Goal: Browse casually: Explore the website without a specific task or goal

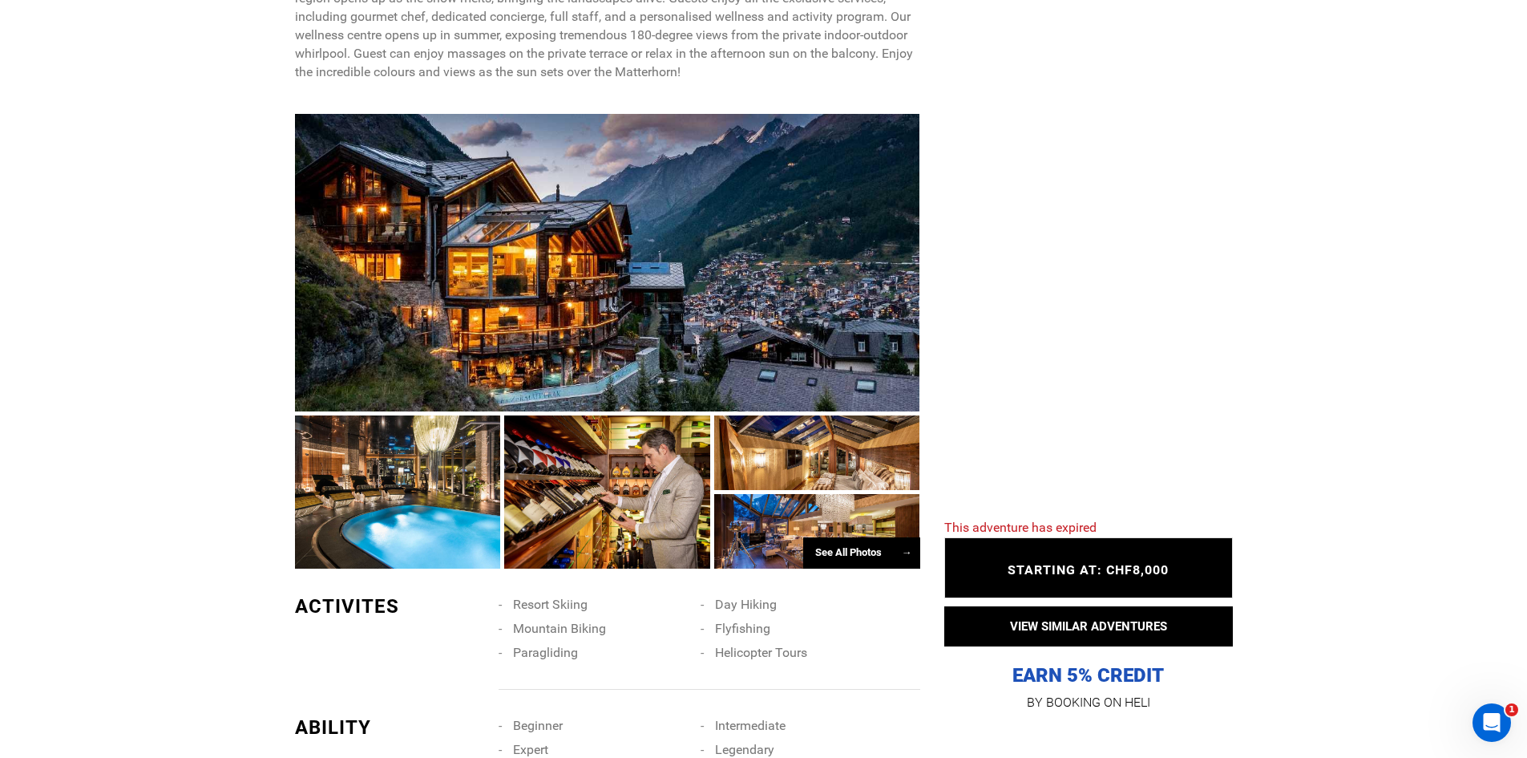
scroll to position [962, 0]
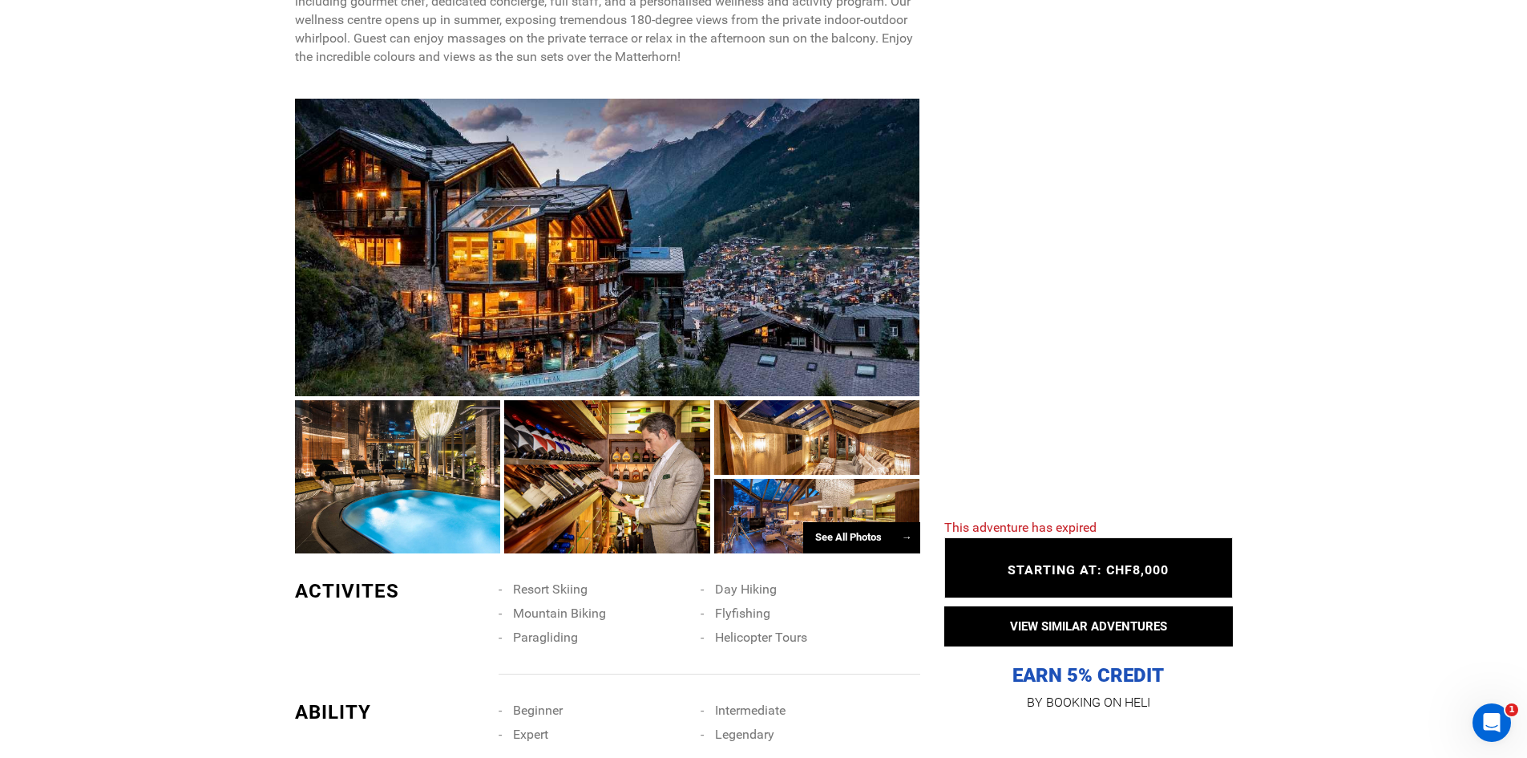
click at [460, 179] on div at bounding box center [607, 247] width 625 height 297
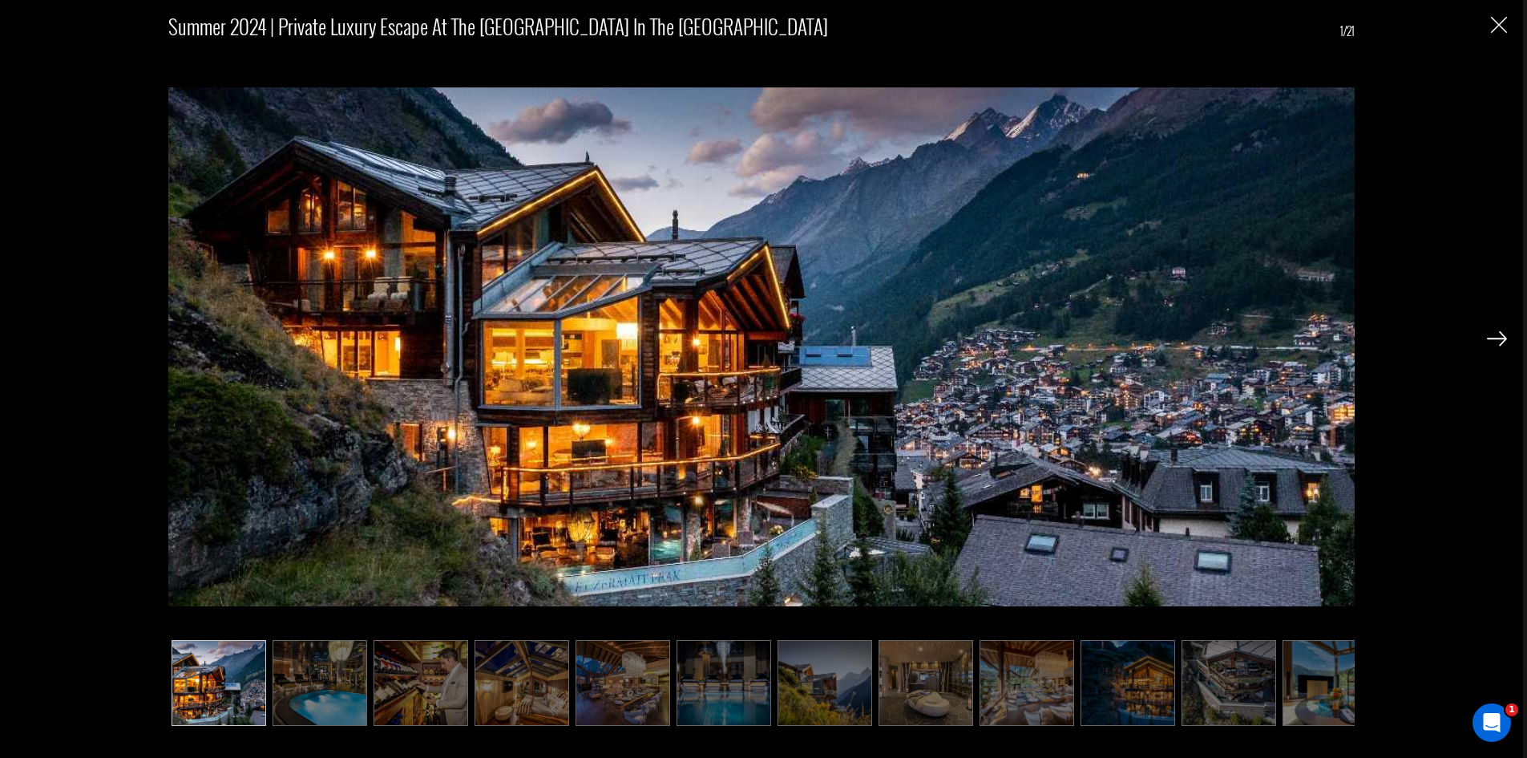
click at [1497, 335] on img at bounding box center [1497, 338] width 20 height 14
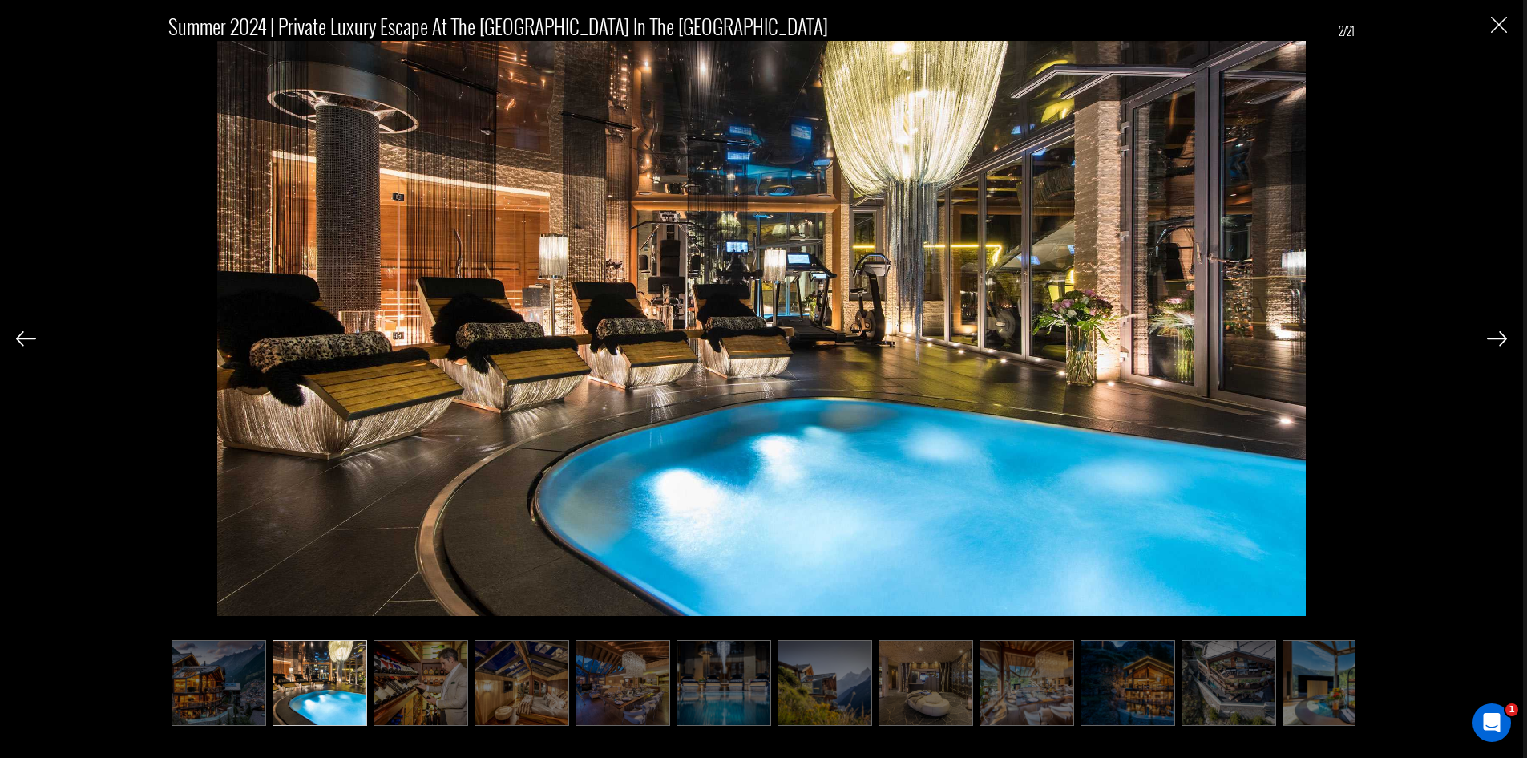
click at [1497, 335] on img at bounding box center [1497, 338] width 20 height 14
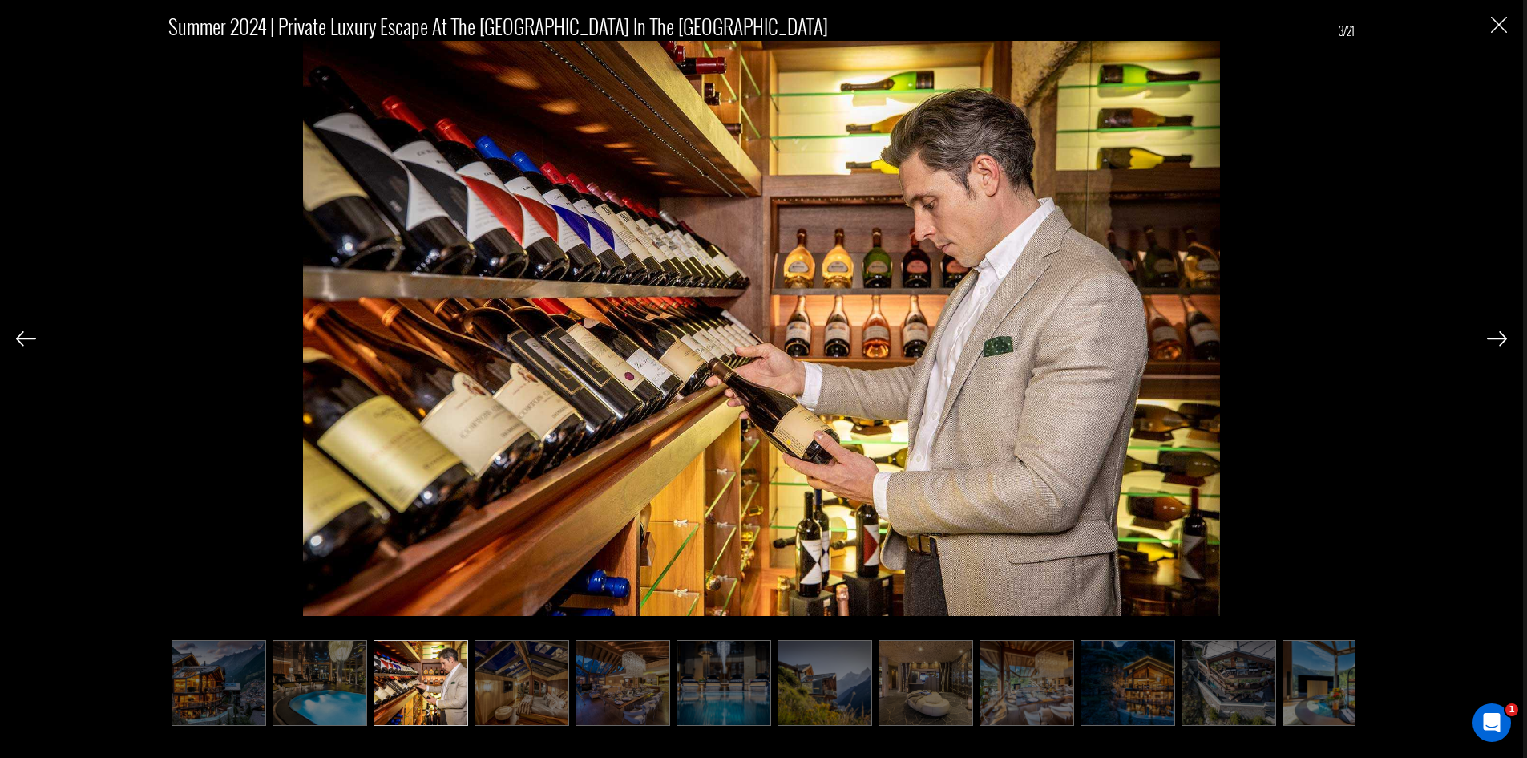
click at [1497, 337] on img at bounding box center [1497, 338] width 20 height 14
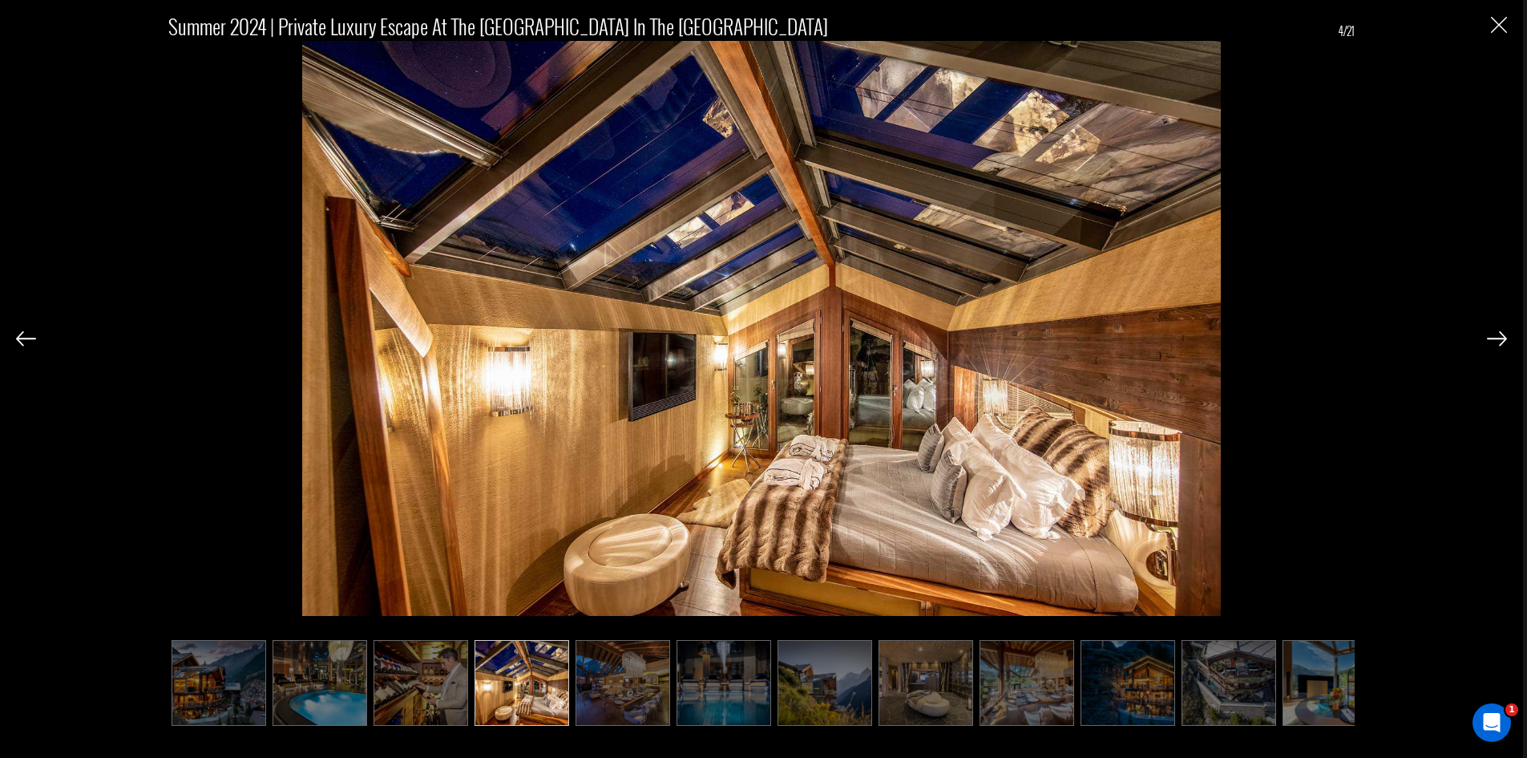
click at [1497, 337] on img at bounding box center [1497, 338] width 20 height 14
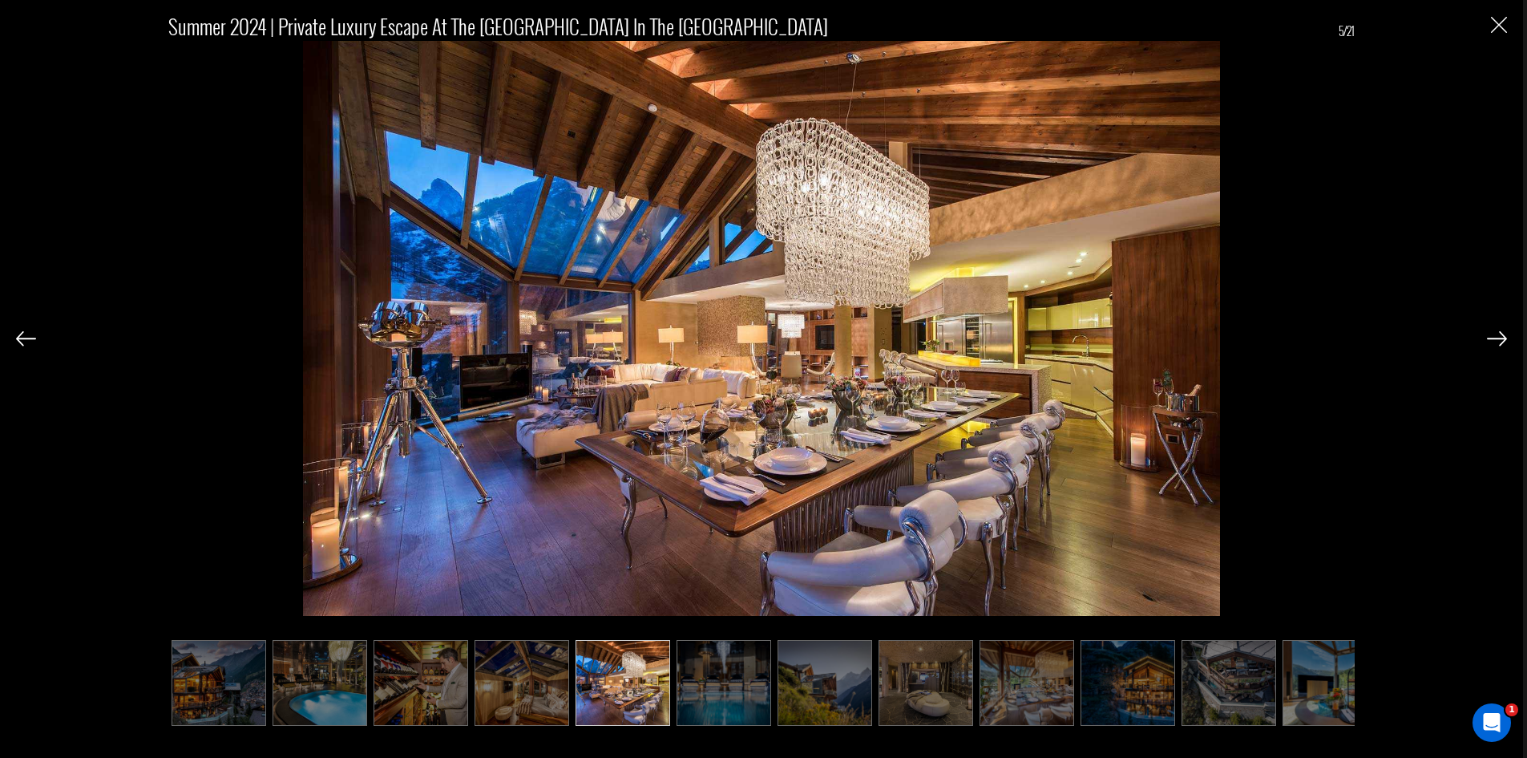
click at [1497, 337] on img at bounding box center [1497, 338] width 20 height 14
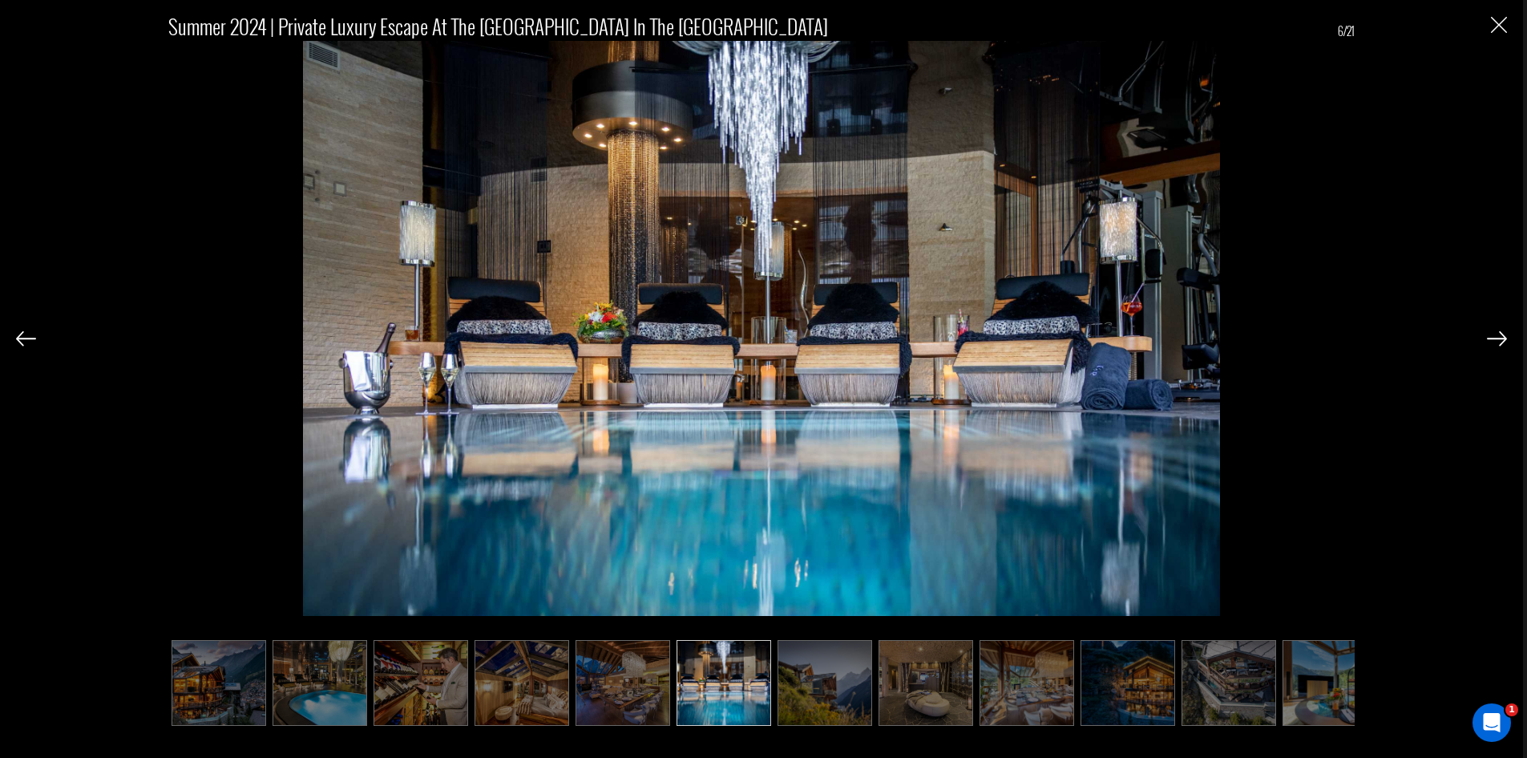
click at [1497, 337] on img at bounding box center [1497, 338] width 20 height 14
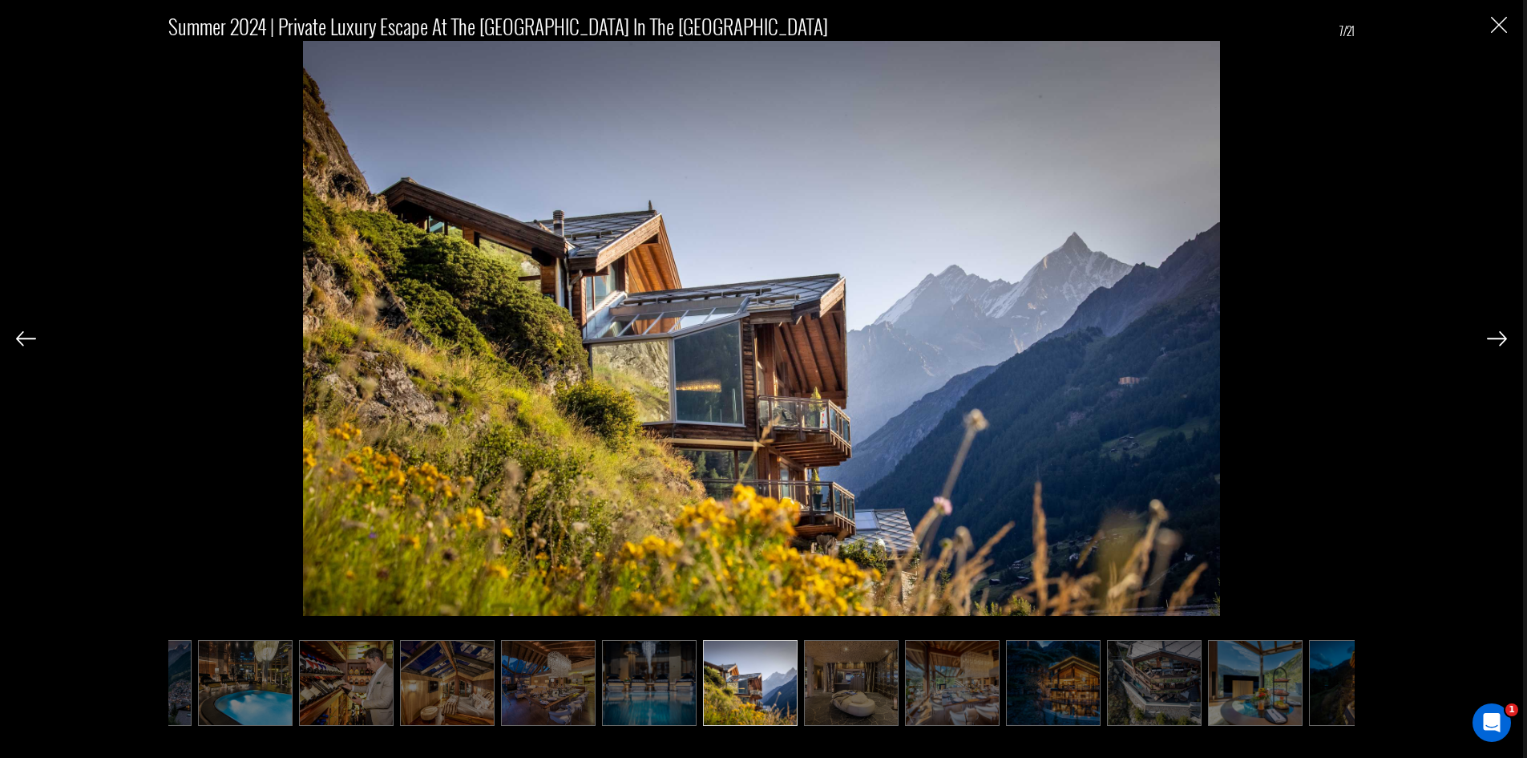
scroll to position [0, 80]
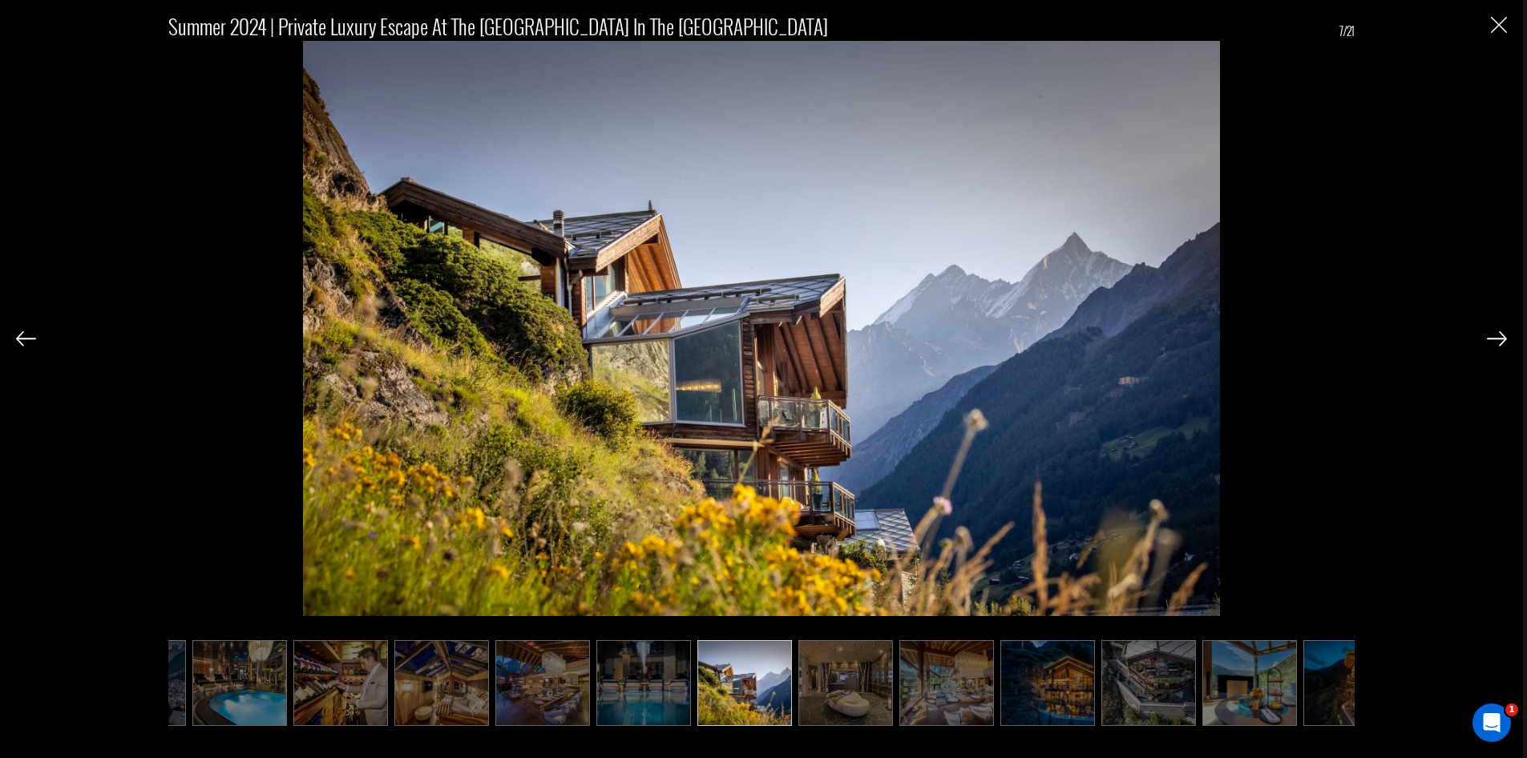
click at [1497, 337] on img at bounding box center [1497, 338] width 20 height 14
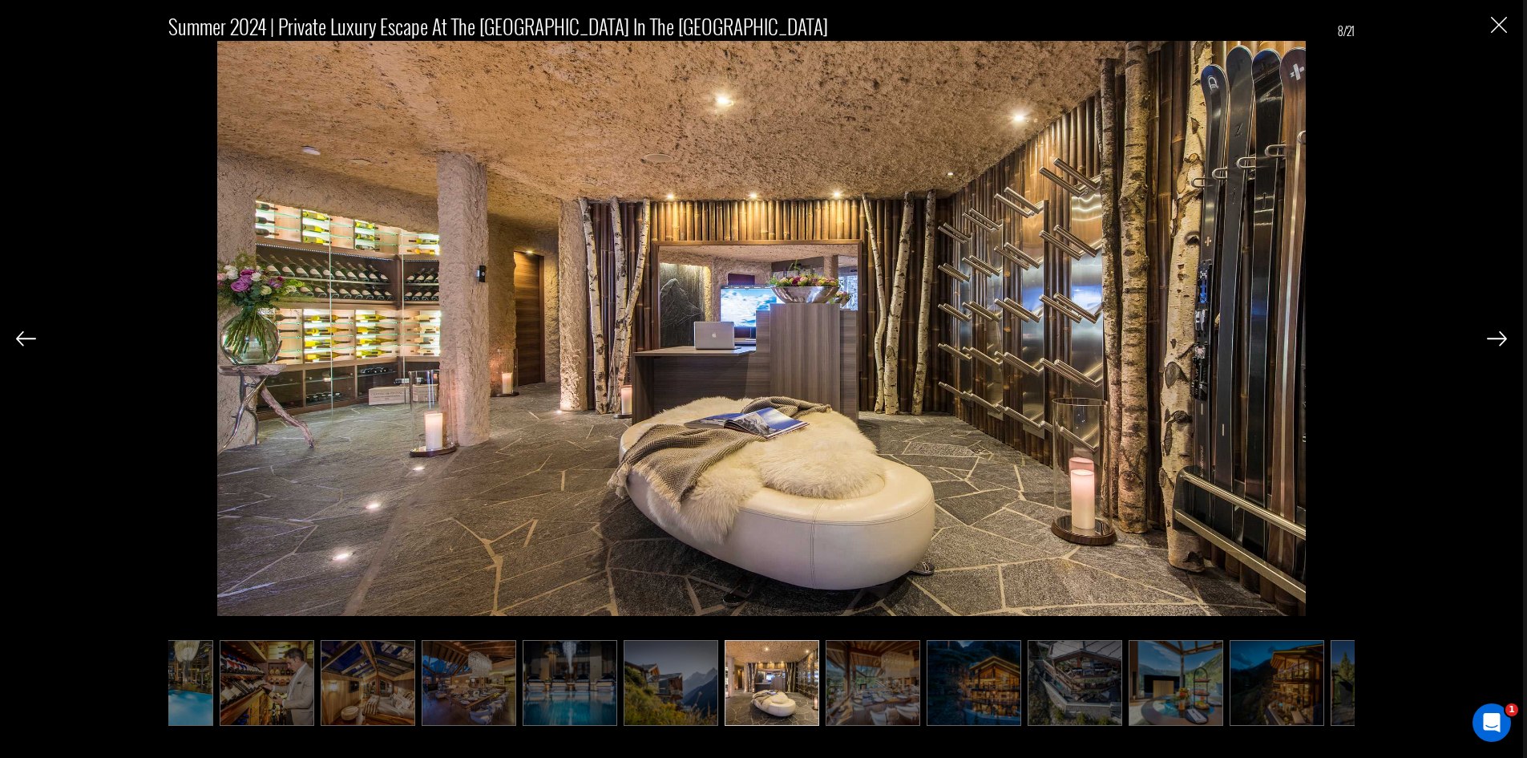
scroll to position [0, 160]
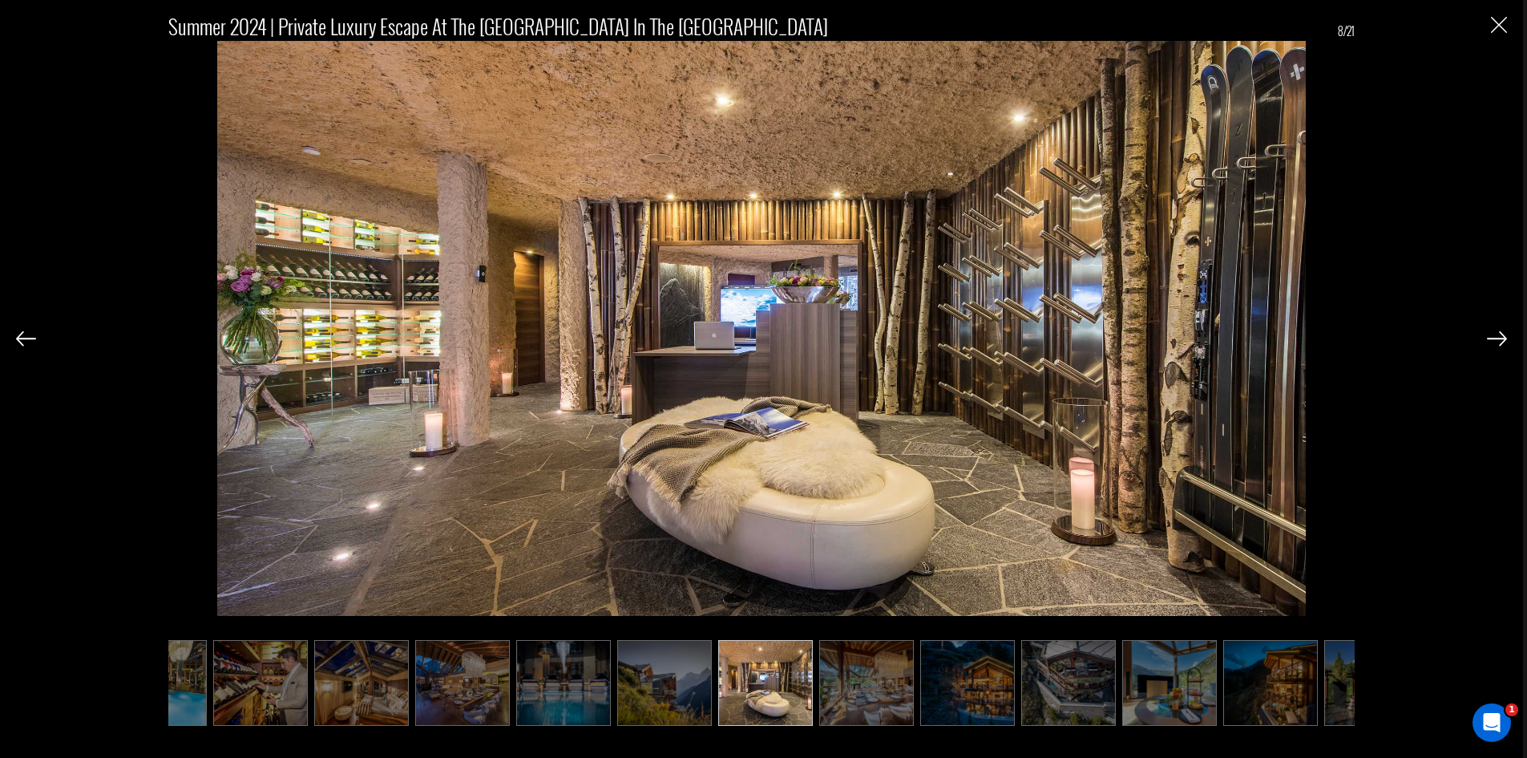
click at [1497, 337] on img at bounding box center [1497, 338] width 20 height 14
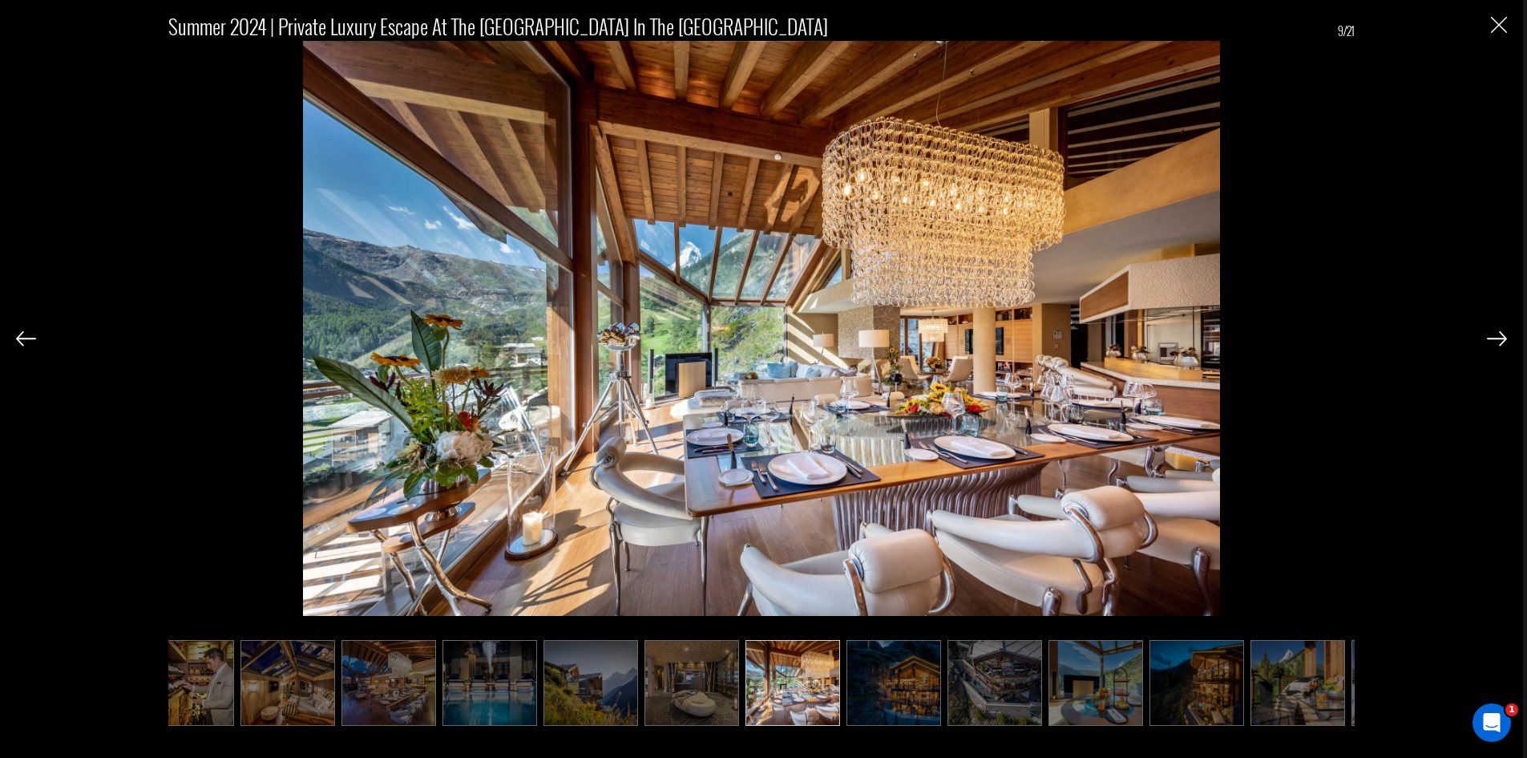
scroll to position [0, 241]
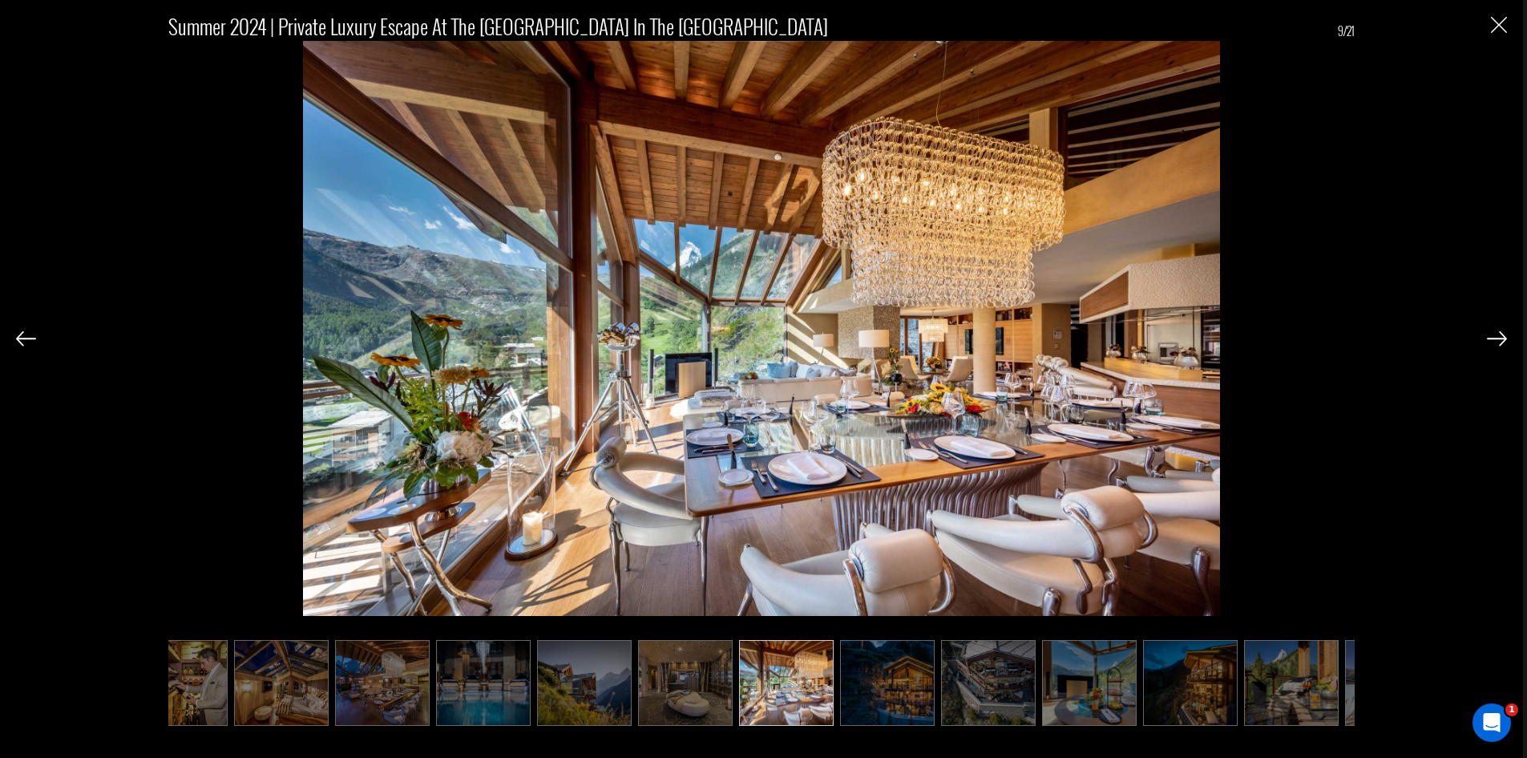
click at [1497, 337] on img at bounding box center [1497, 338] width 20 height 14
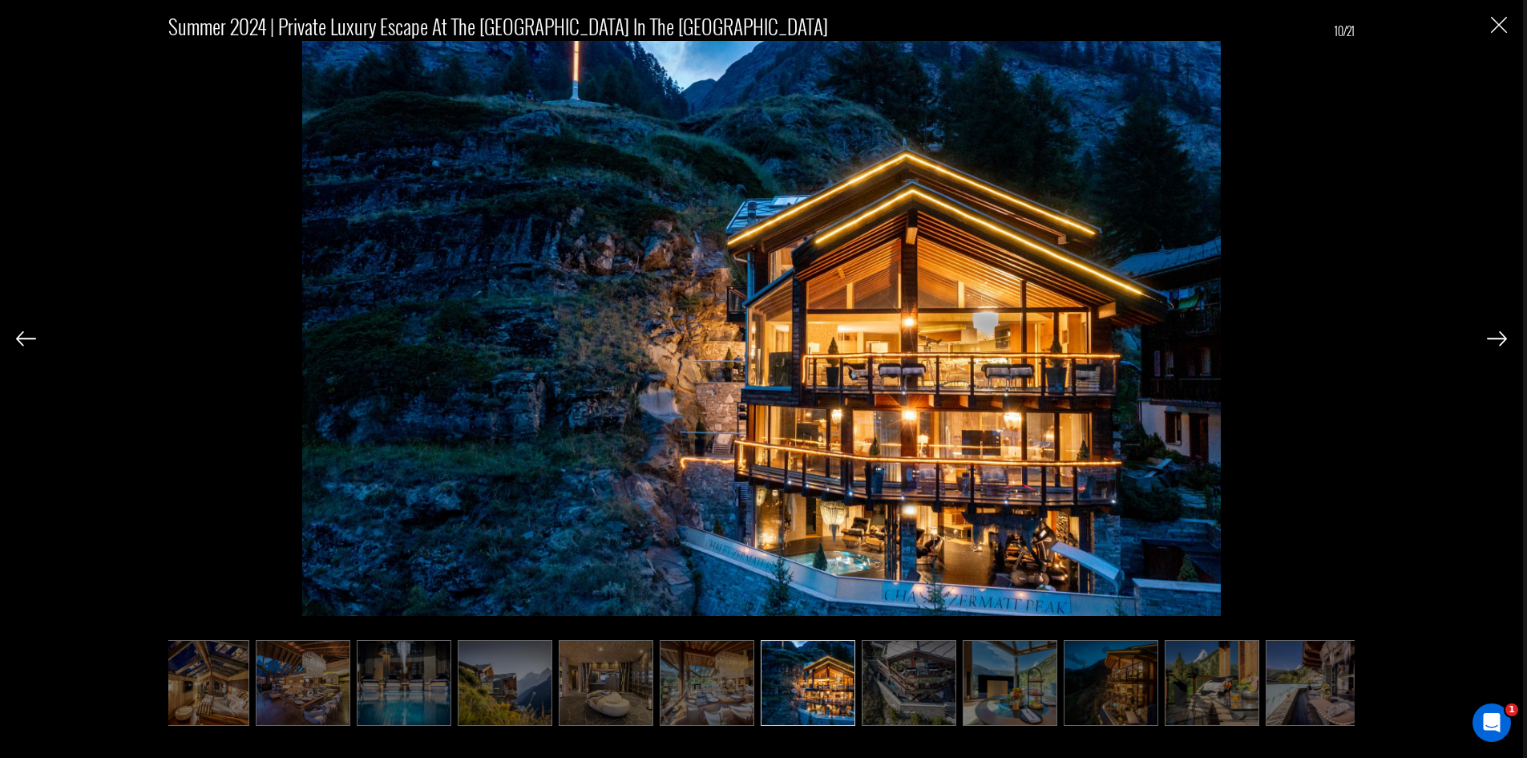
scroll to position [0, 321]
click at [1497, 337] on img at bounding box center [1497, 338] width 20 height 14
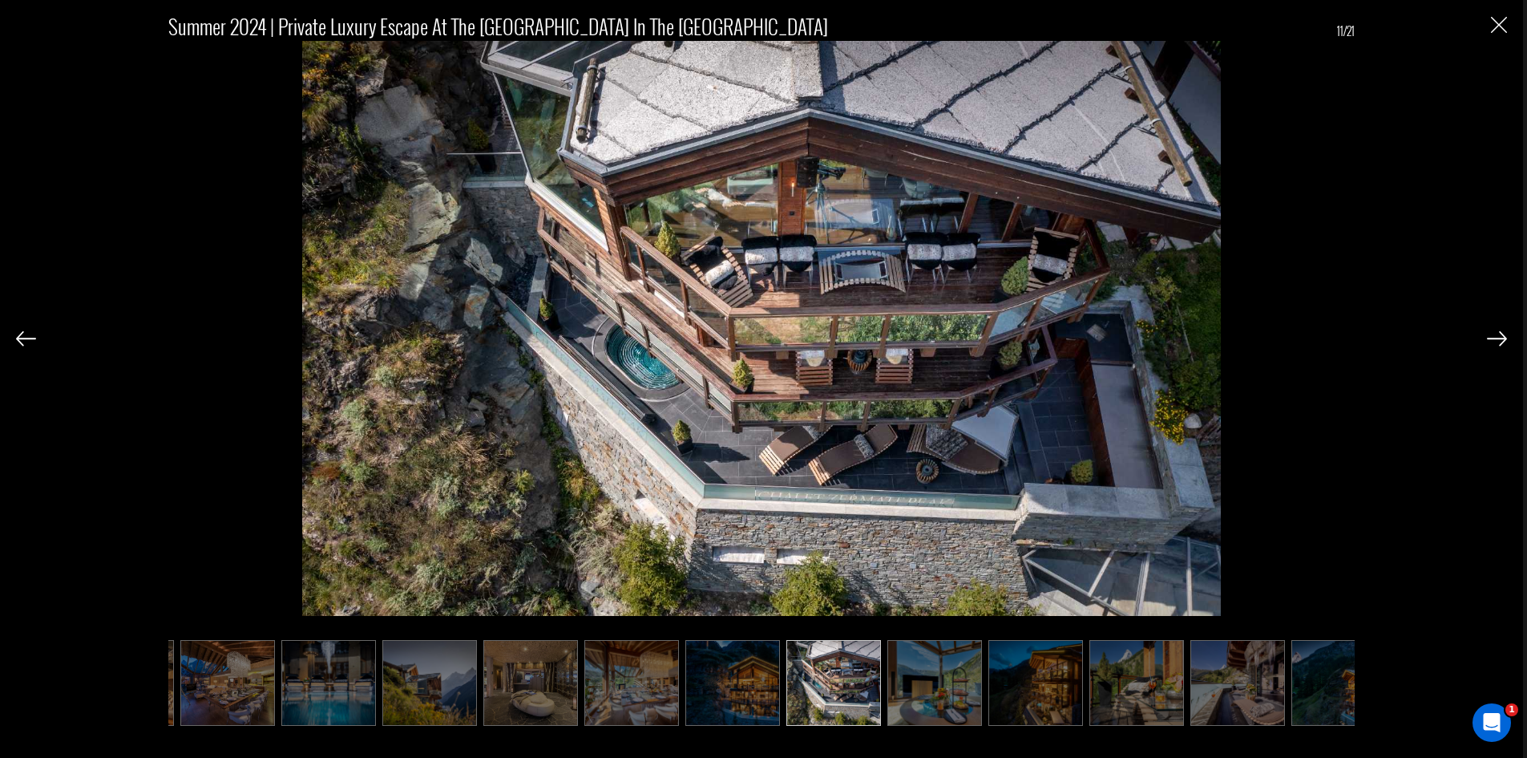
scroll to position [0, 401]
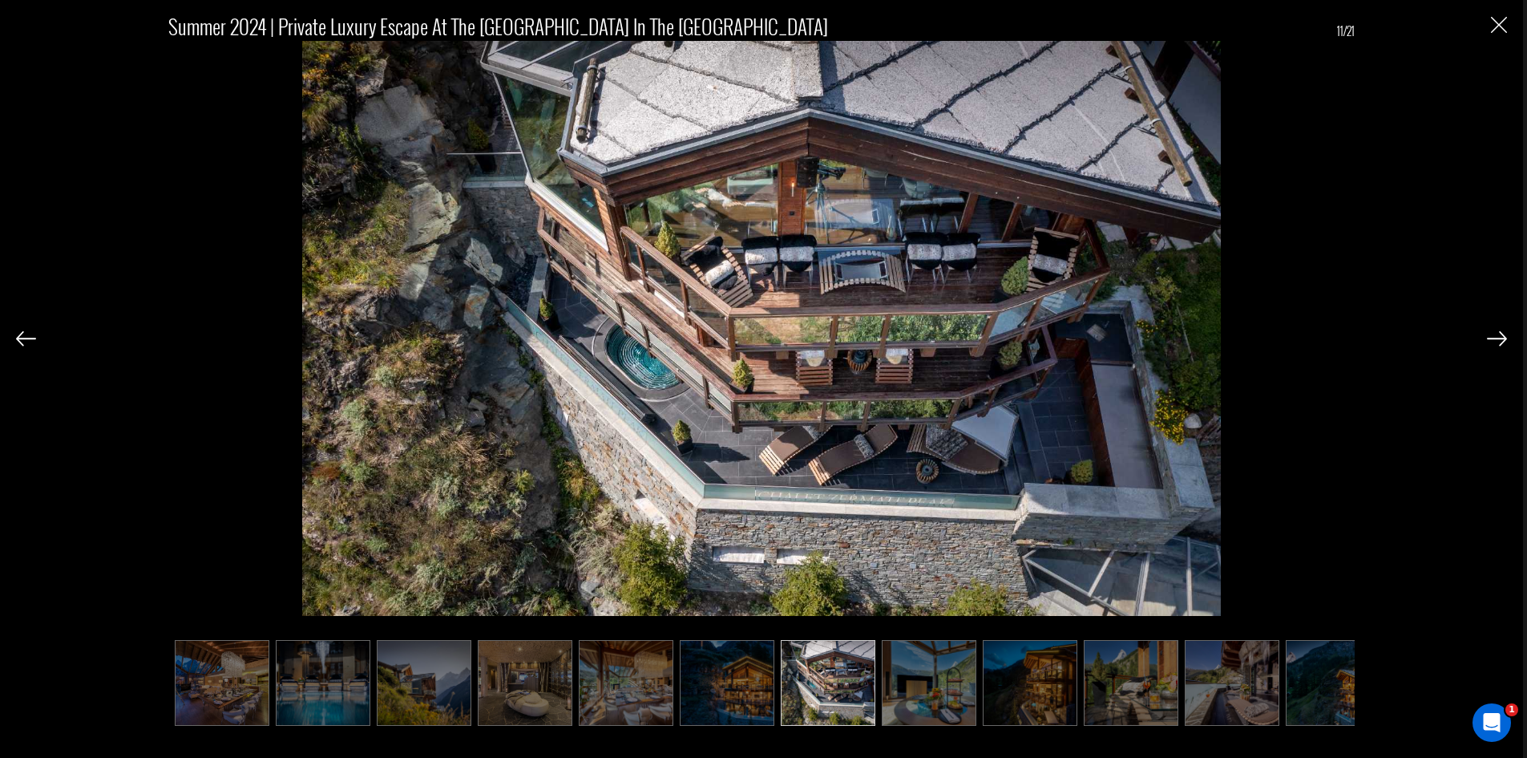
click at [1497, 337] on img at bounding box center [1497, 338] width 20 height 14
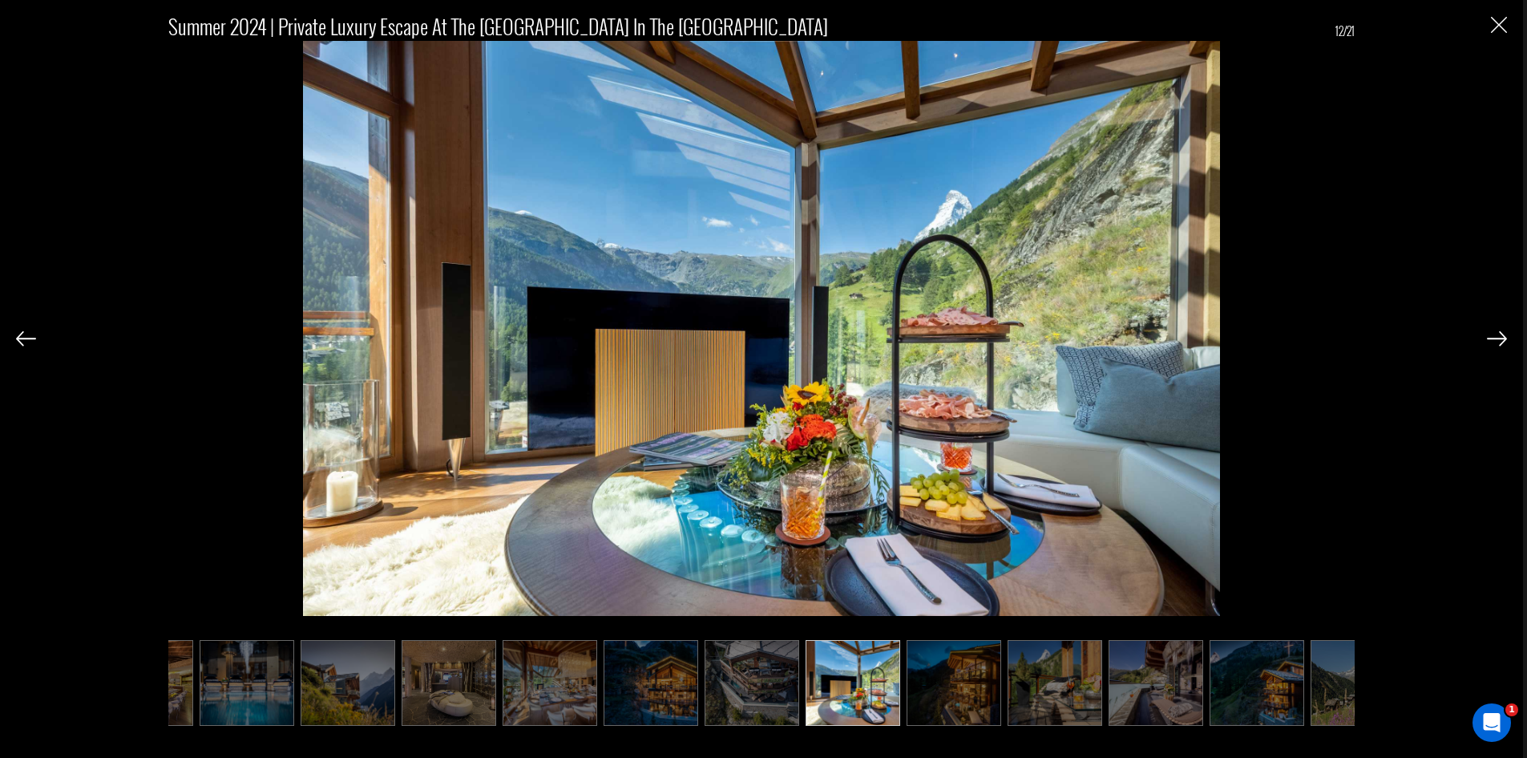
scroll to position [0, 481]
click at [1497, 337] on img at bounding box center [1497, 338] width 20 height 14
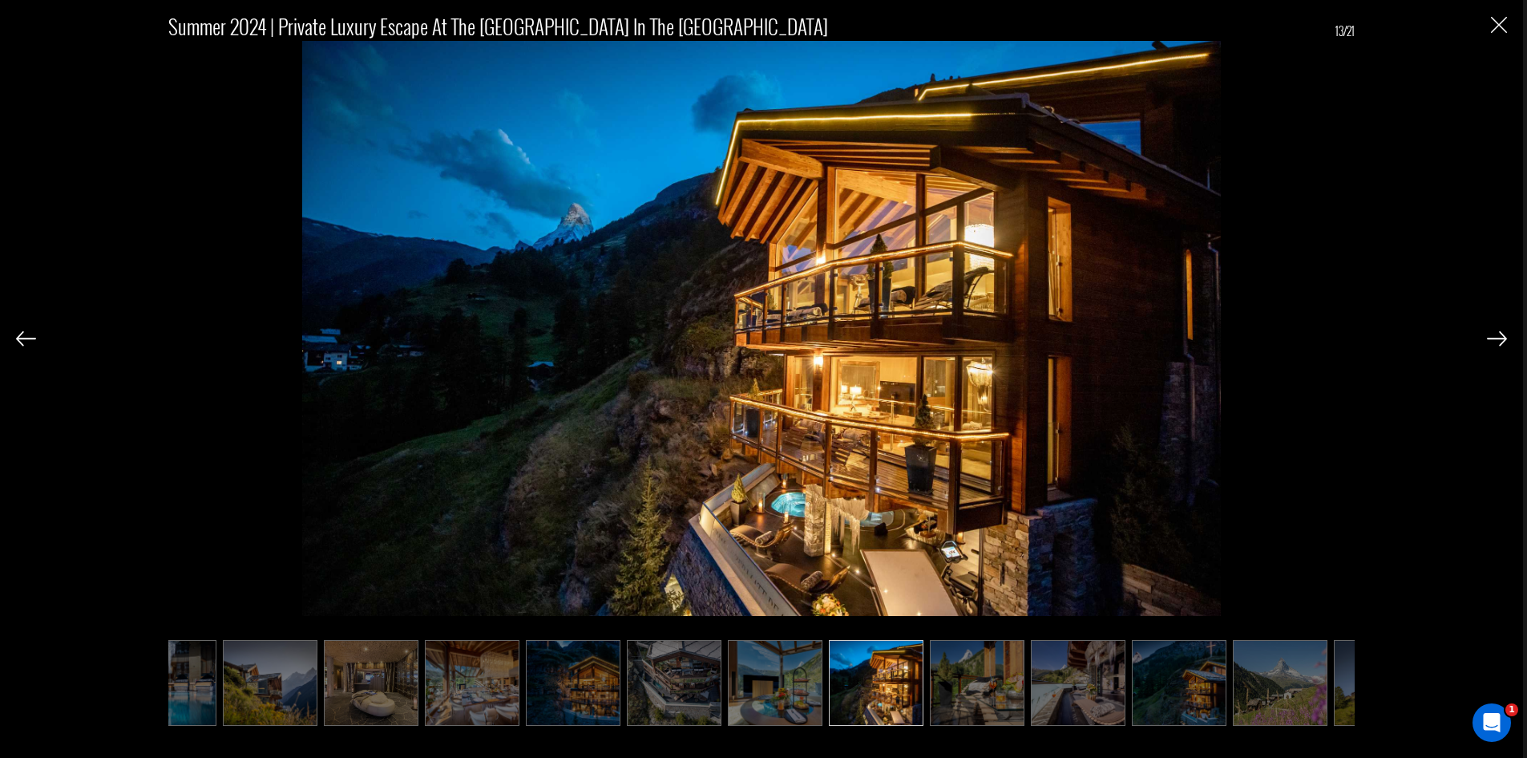
scroll to position [0, 561]
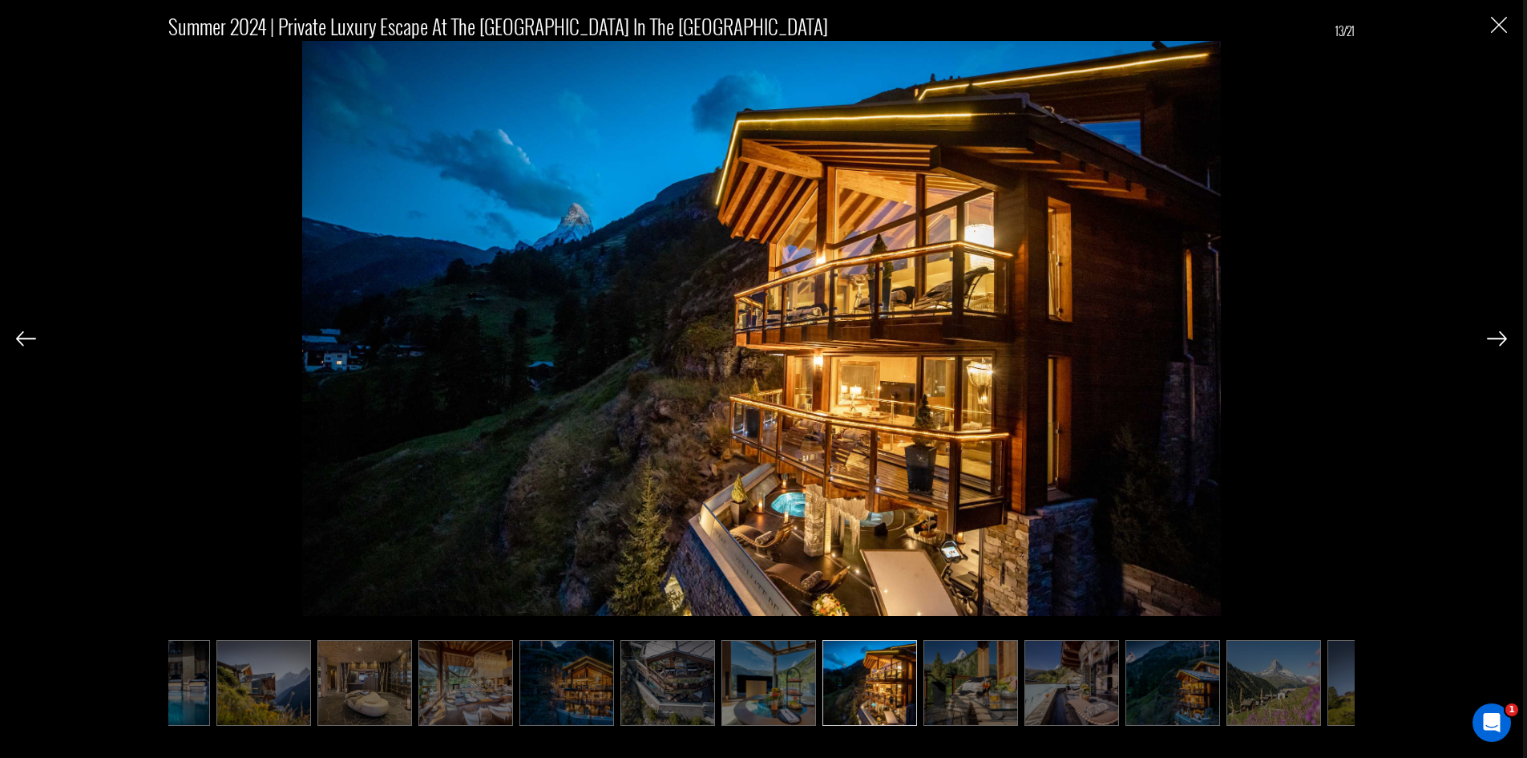
click at [1497, 337] on img at bounding box center [1497, 338] width 20 height 14
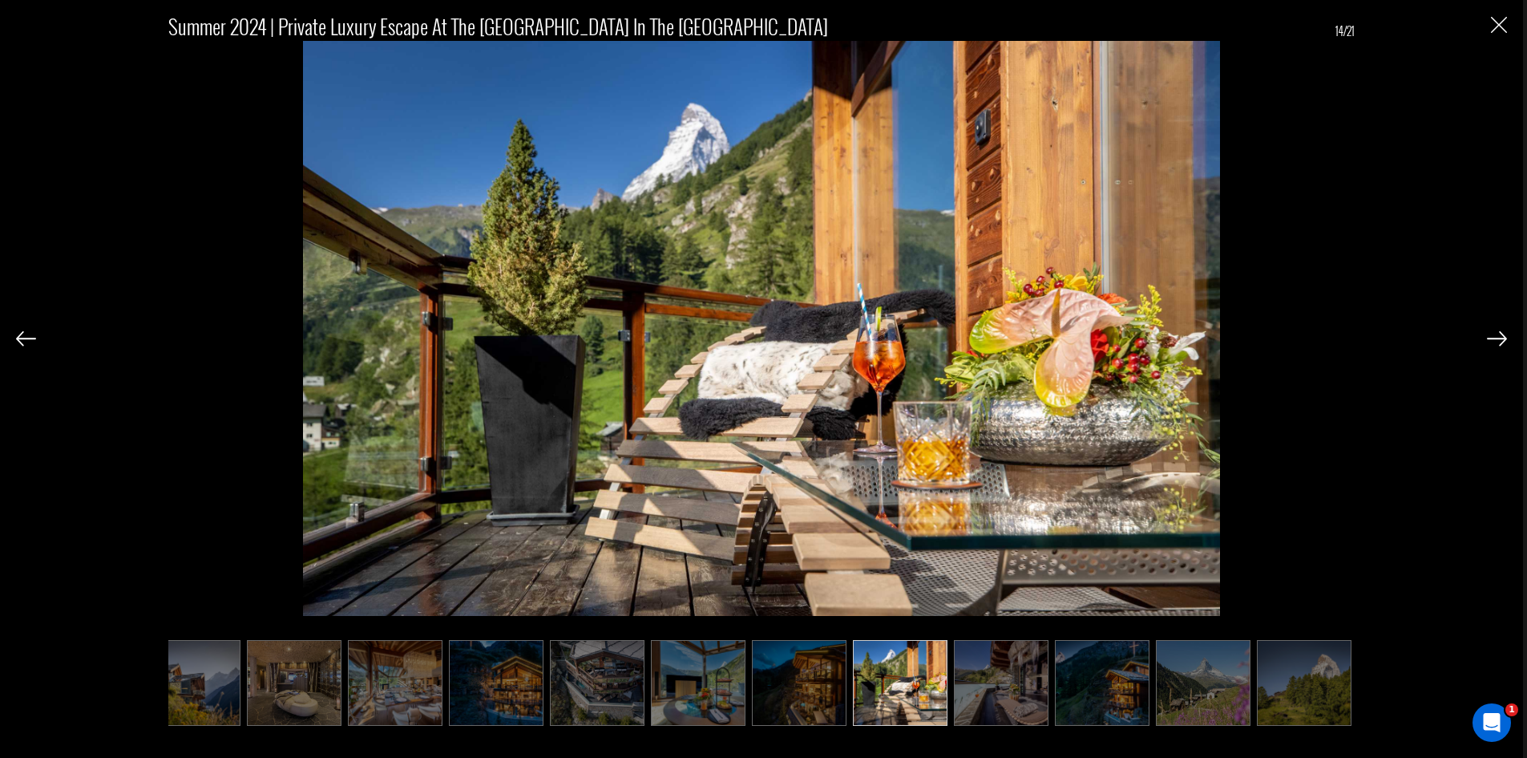
scroll to position [0, 641]
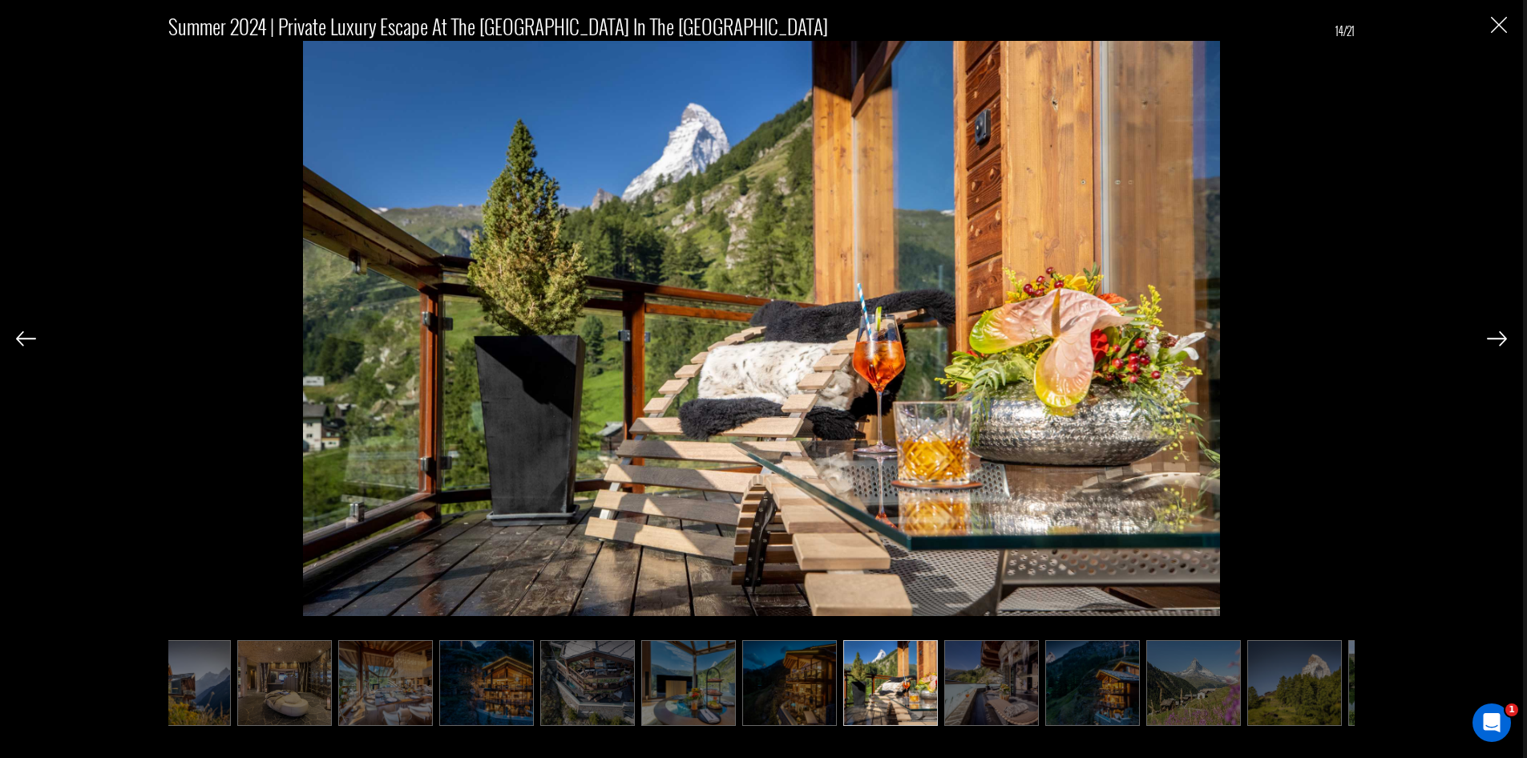
click at [1497, 337] on img at bounding box center [1497, 338] width 20 height 14
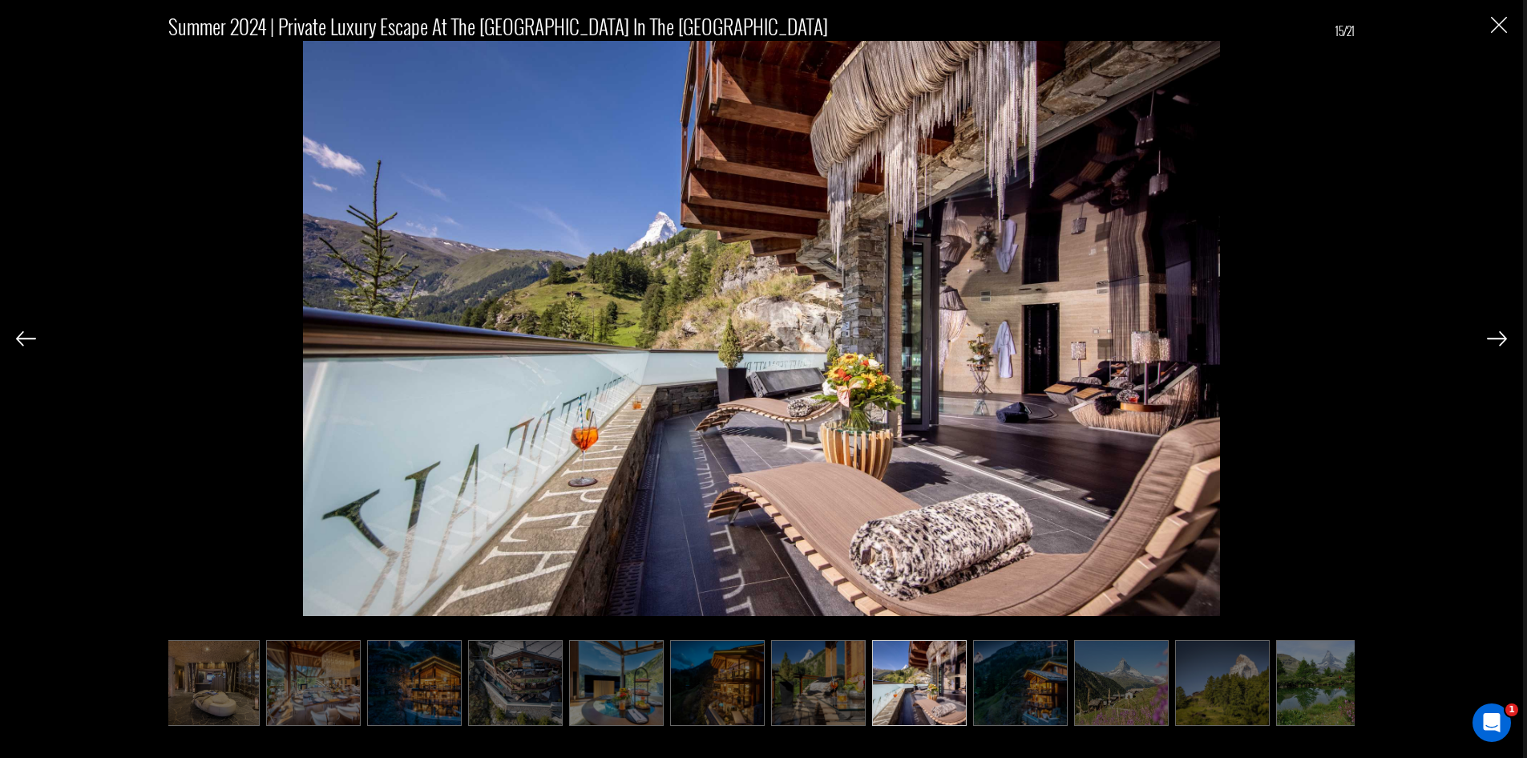
scroll to position [0, 722]
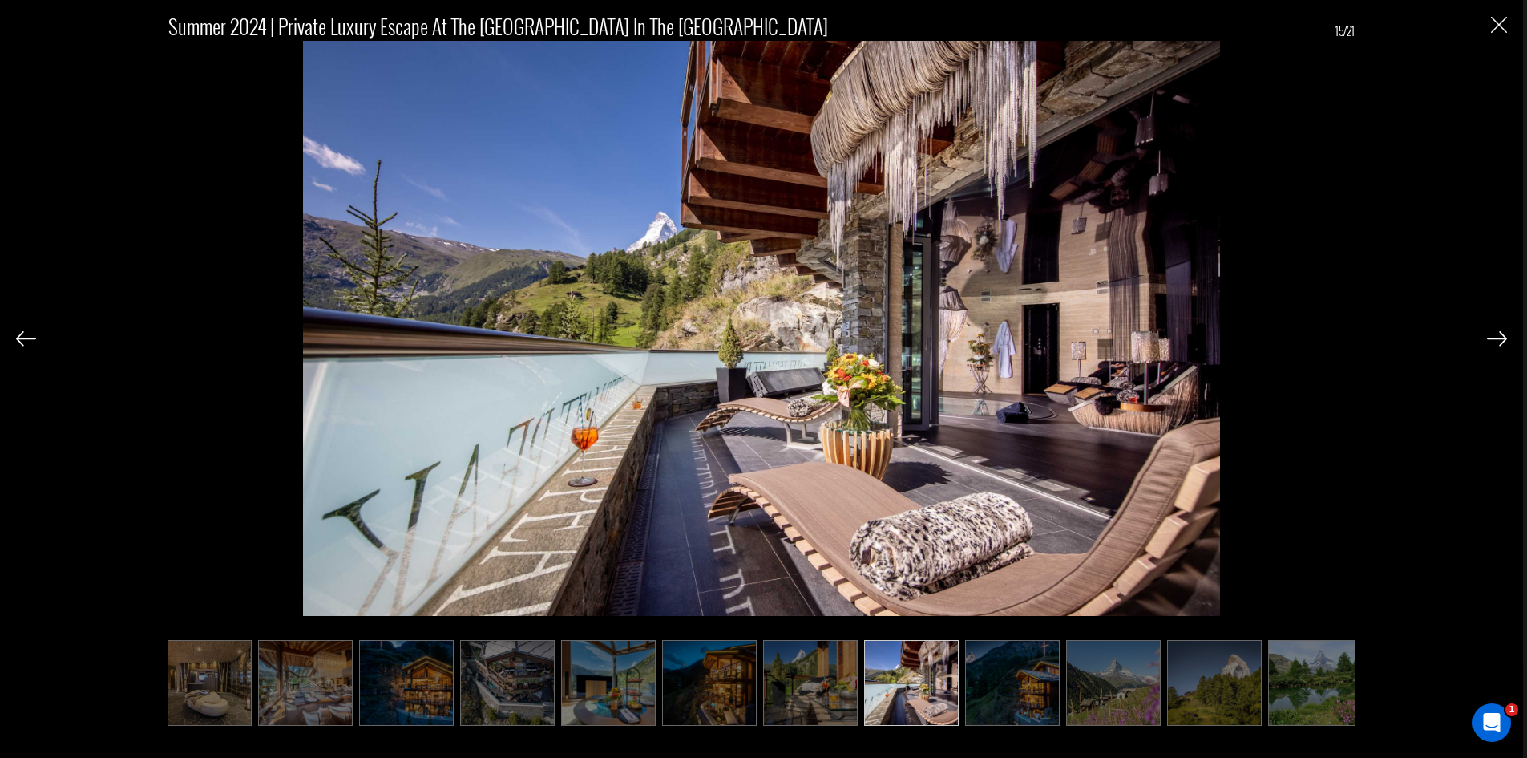
click at [1497, 337] on img at bounding box center [1497, 338] width 20 height 14
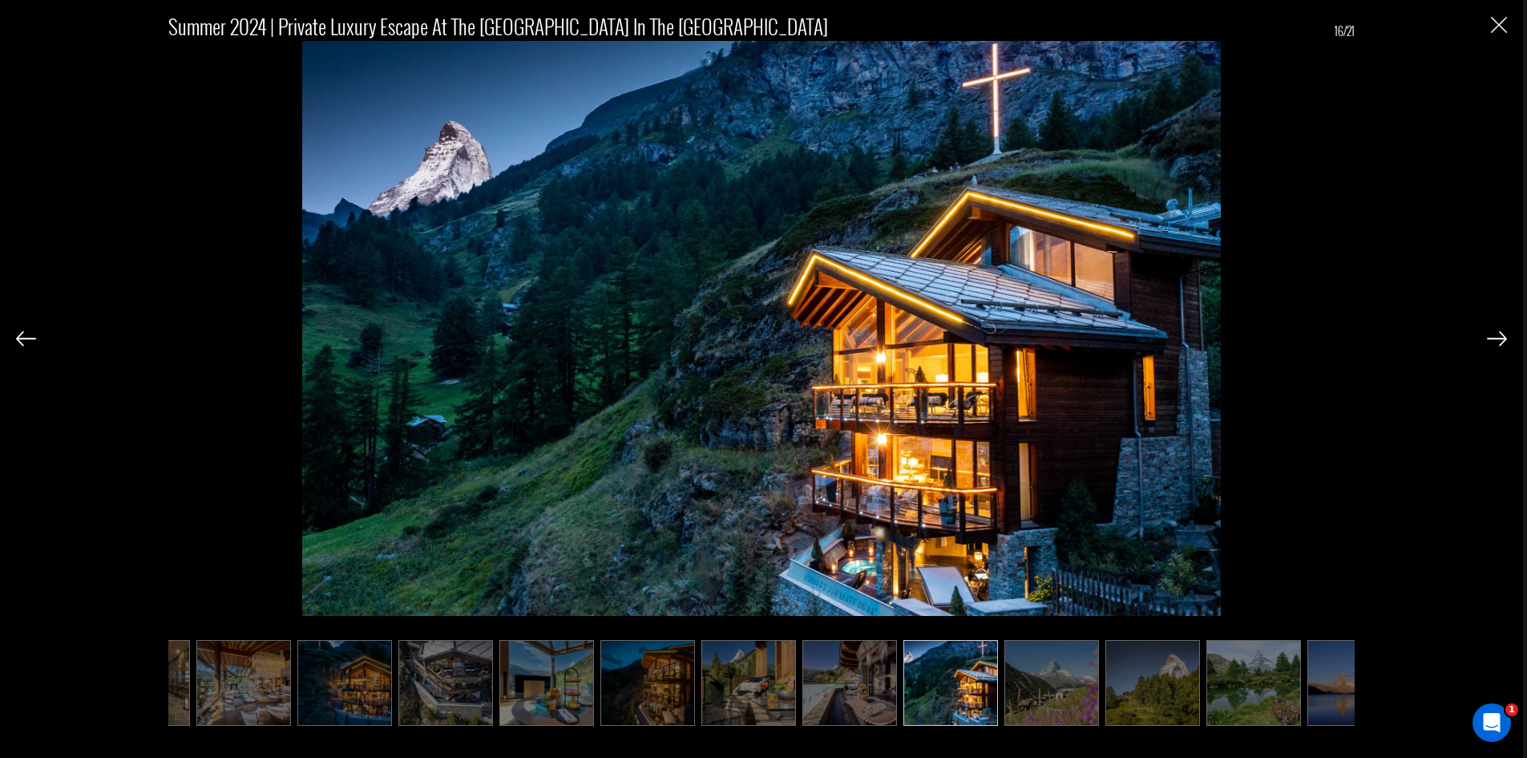
scroll to position [0, 802]
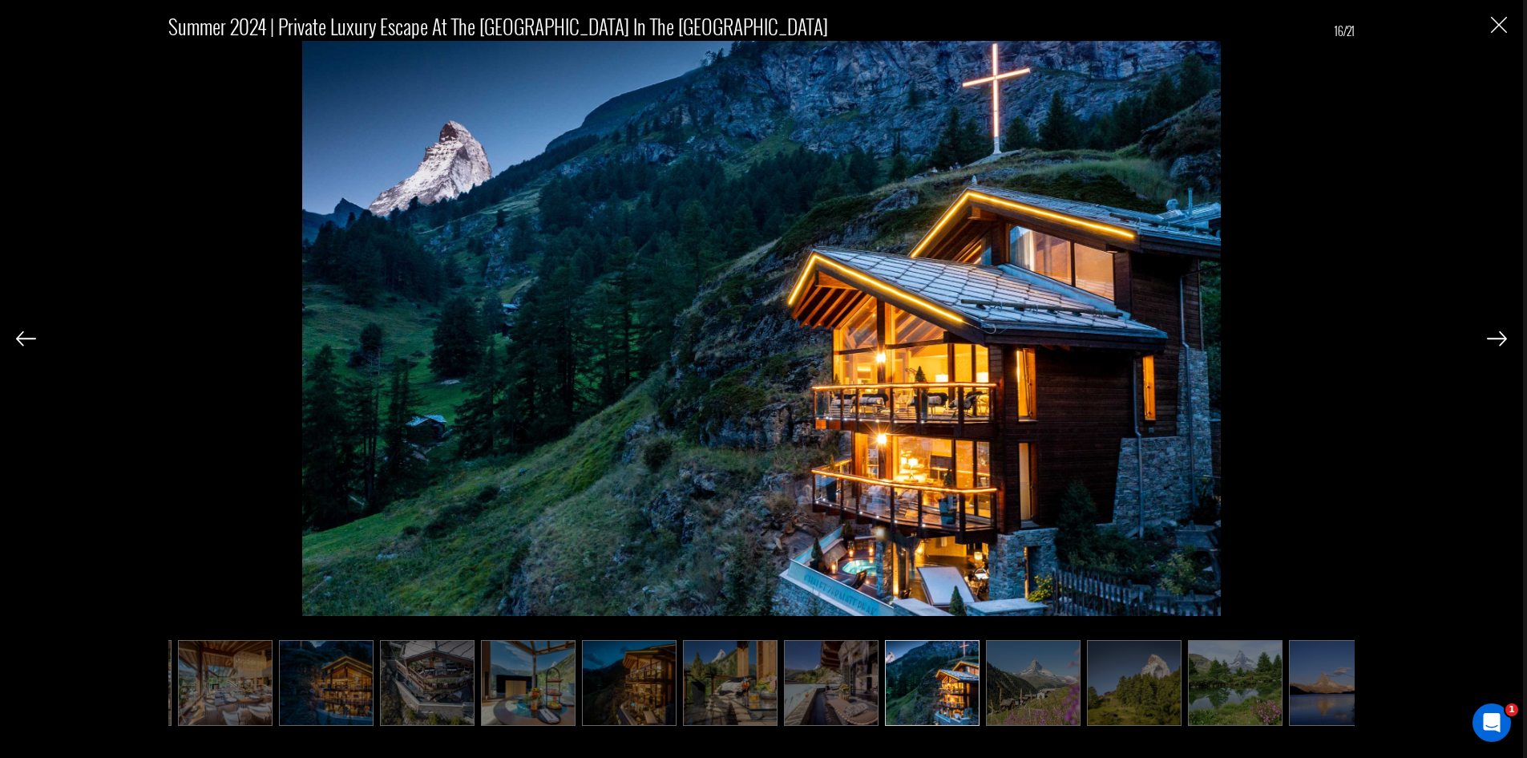
click at [1497, 337] on img at bounding box center [1497, 338] width 20 height 14
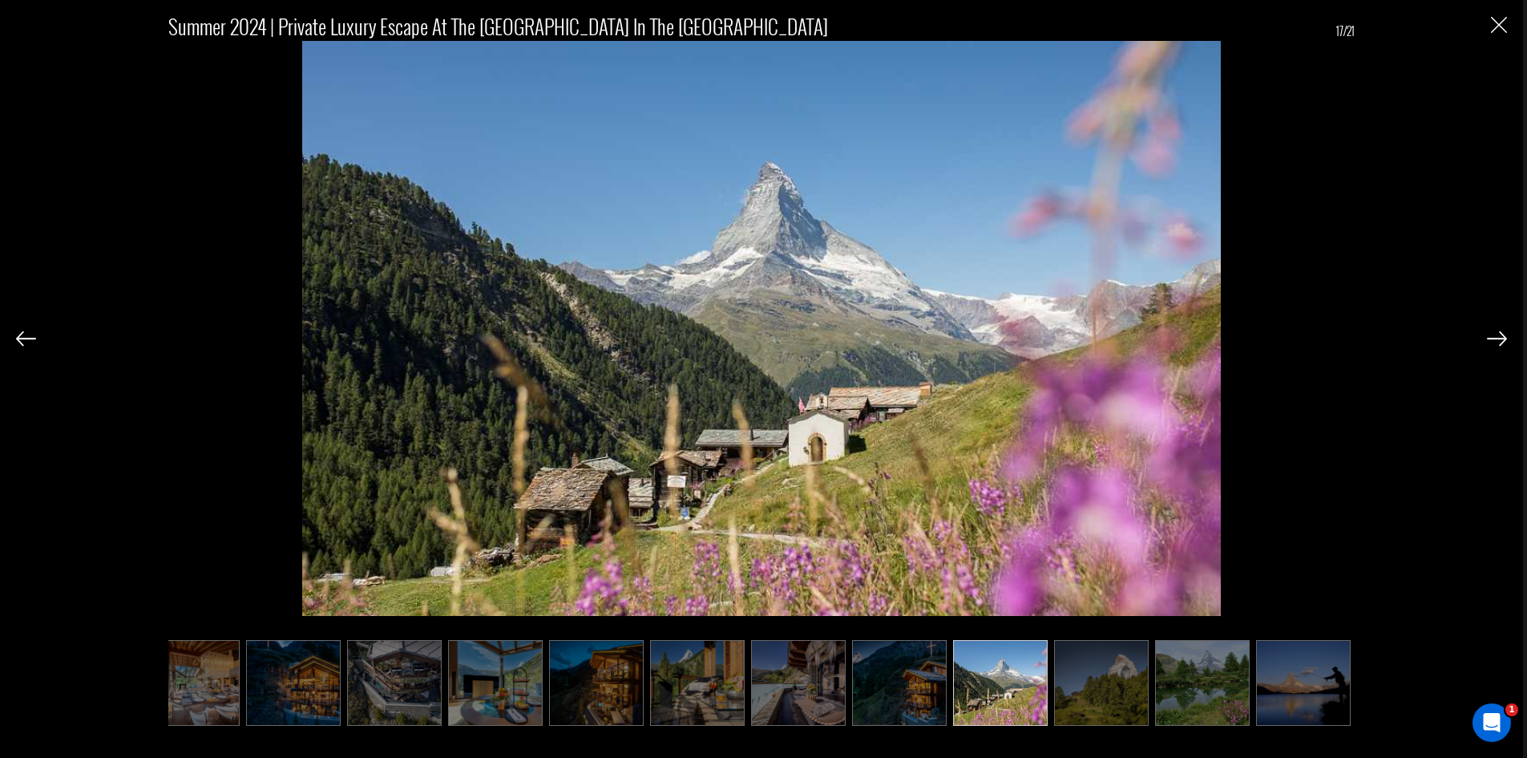
scroll to position [0, 882]
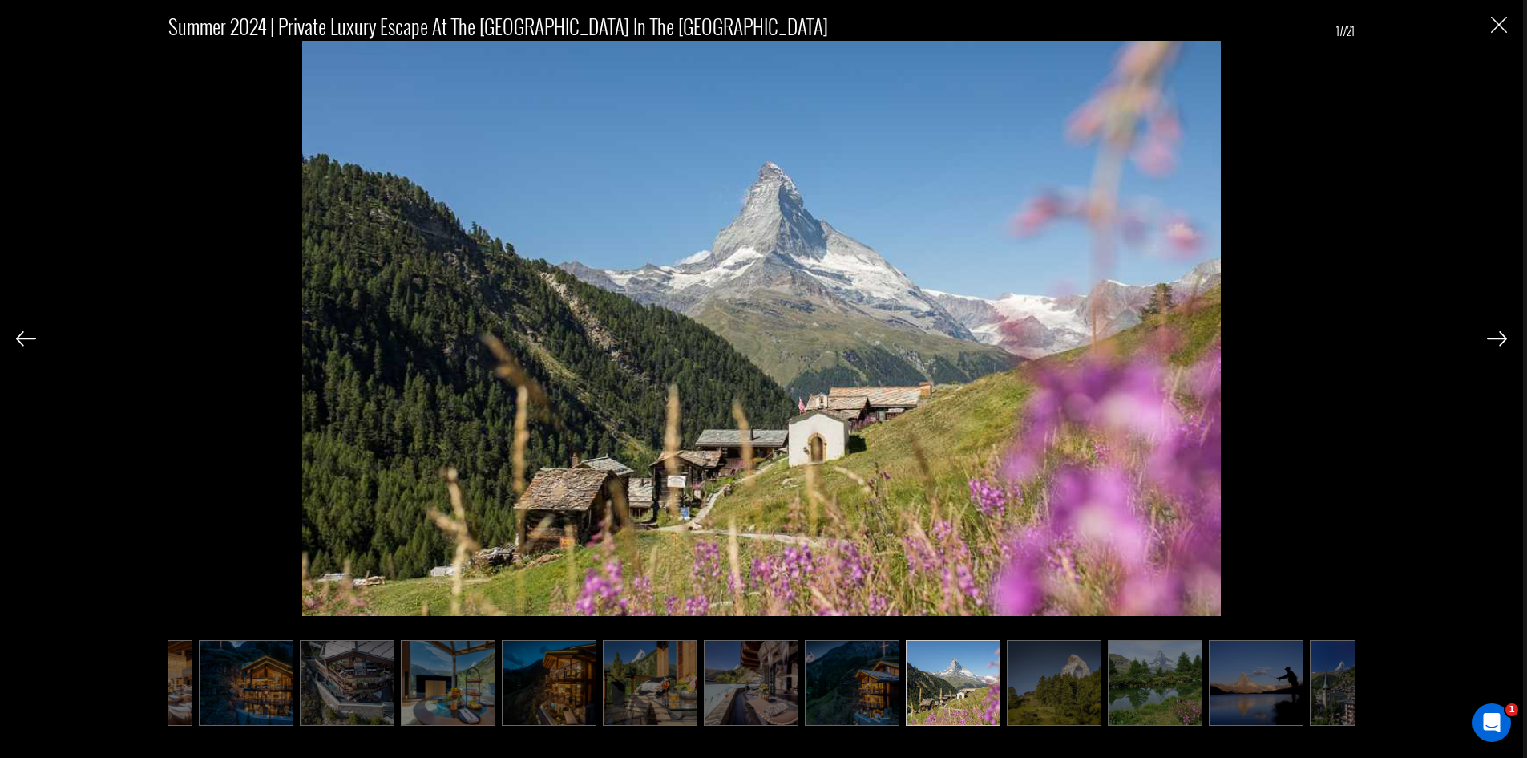
click at [1497, 337] on img at bounding box center [1497, 338] width 20 height 14
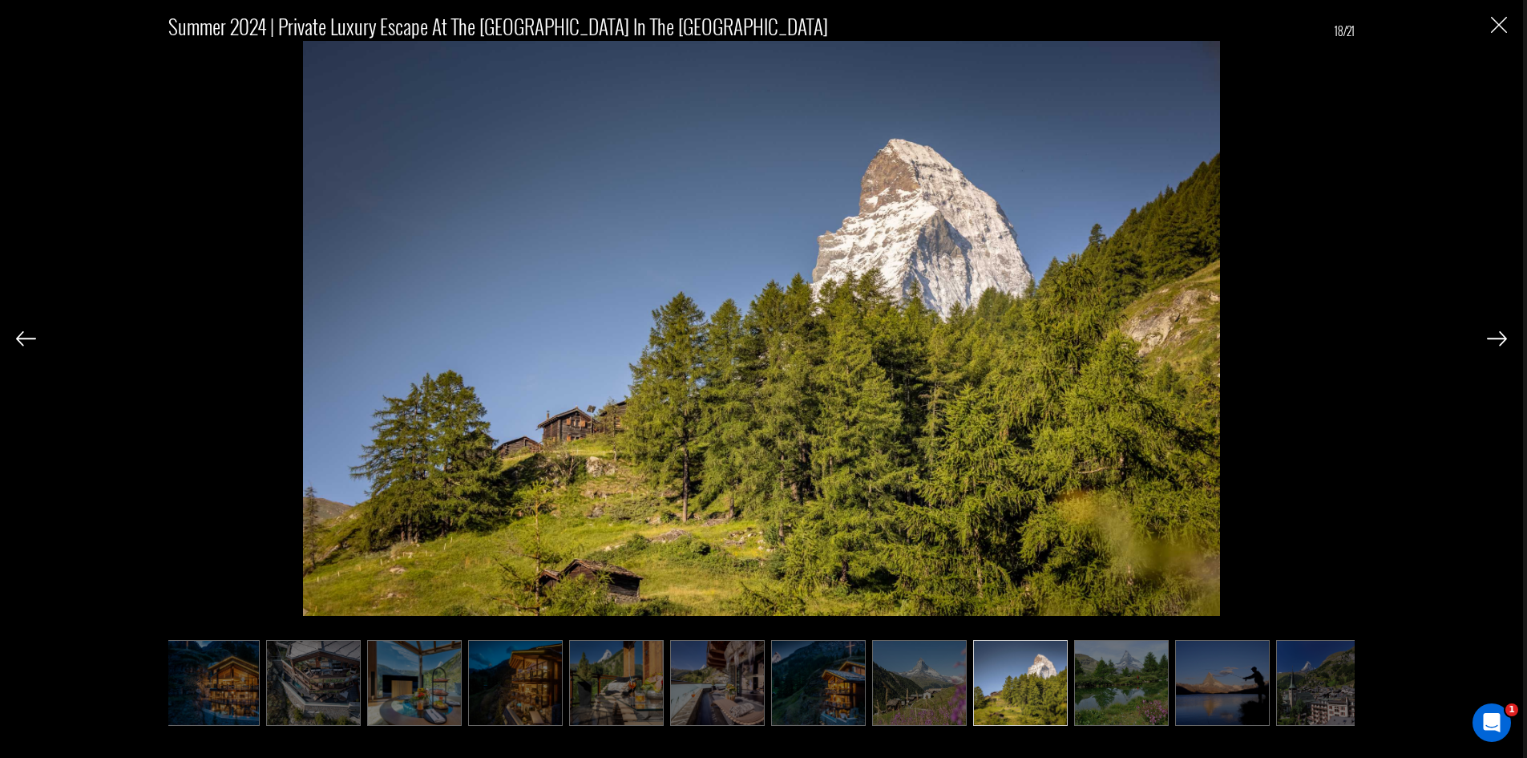
scroll to position [0, 935]
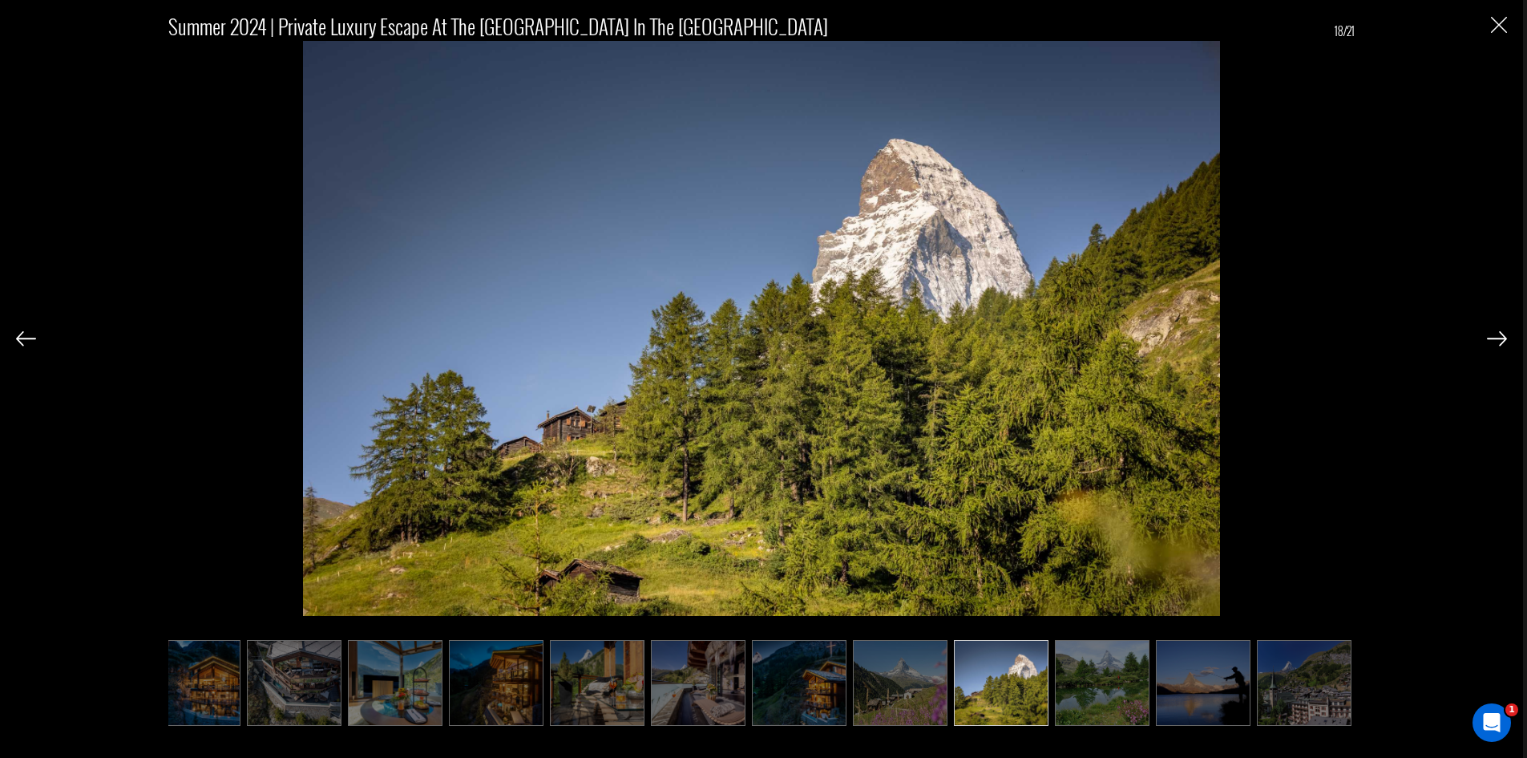
click at [1497, 337] on img at bounding box center [1497, 338] width 20 height 14
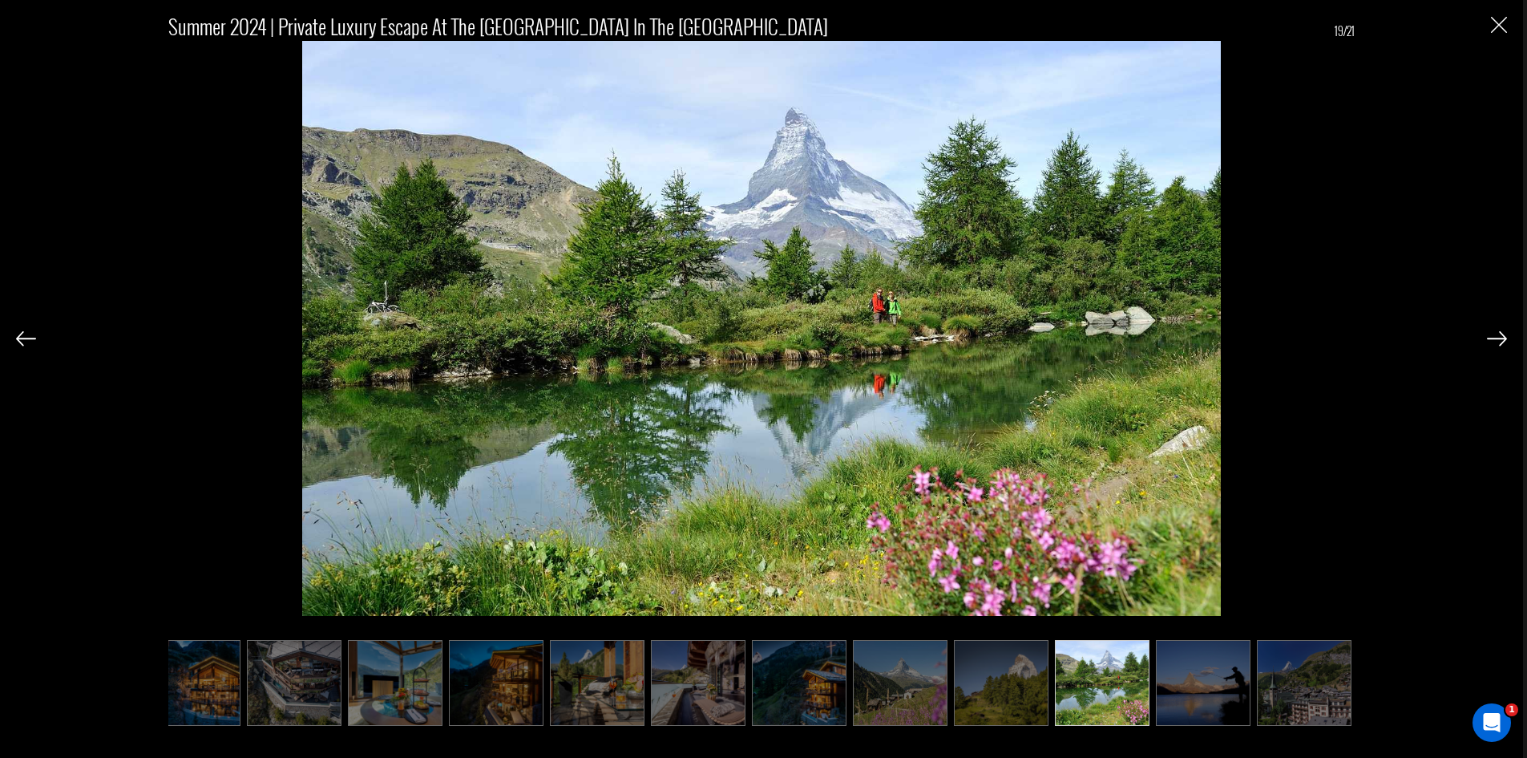
click at [1497, 337] on img at bounding box center [1497, 338] width 20 height 14
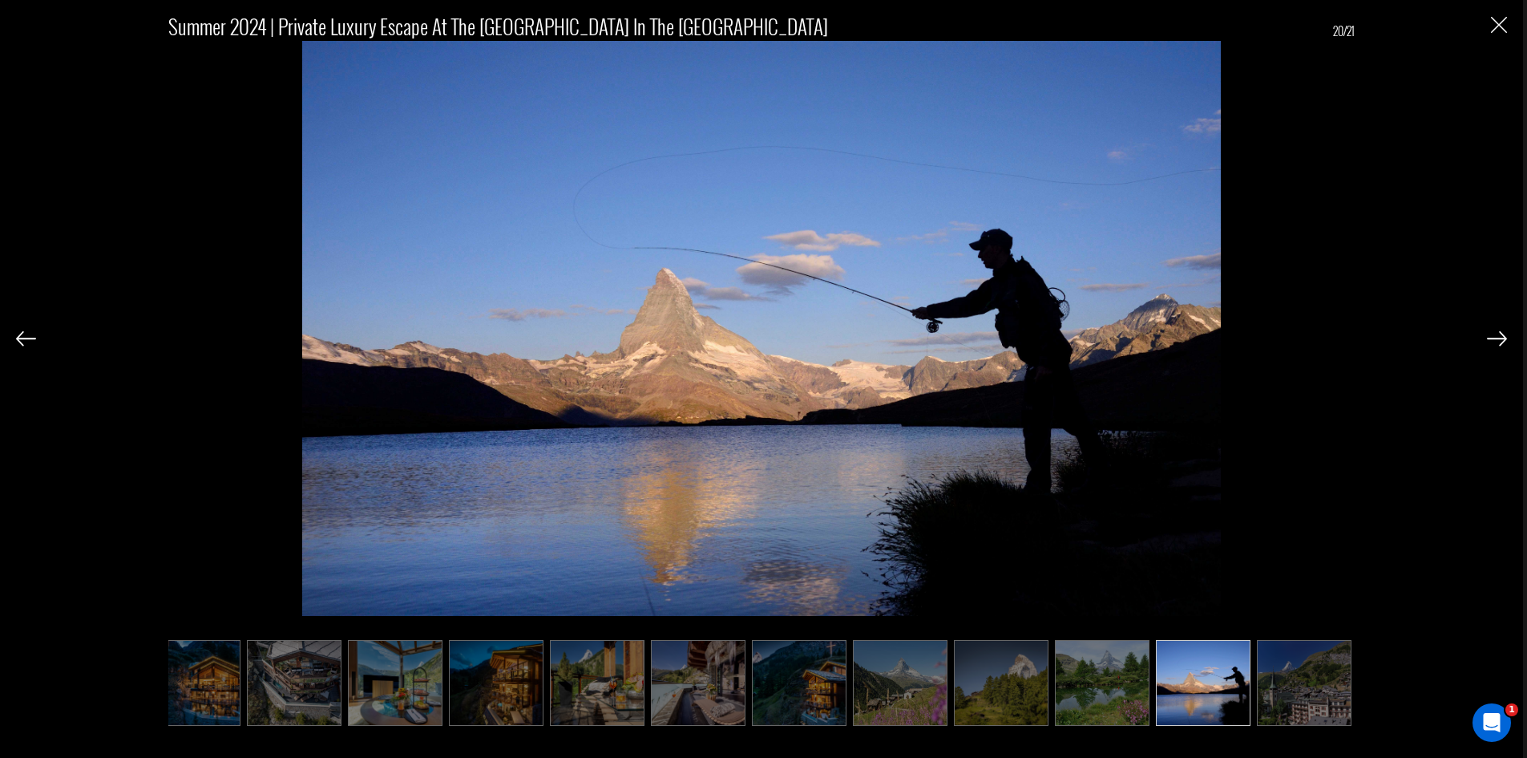
click at [1497, 337] on img at bounding box center [1497, 338] width 20 height 14
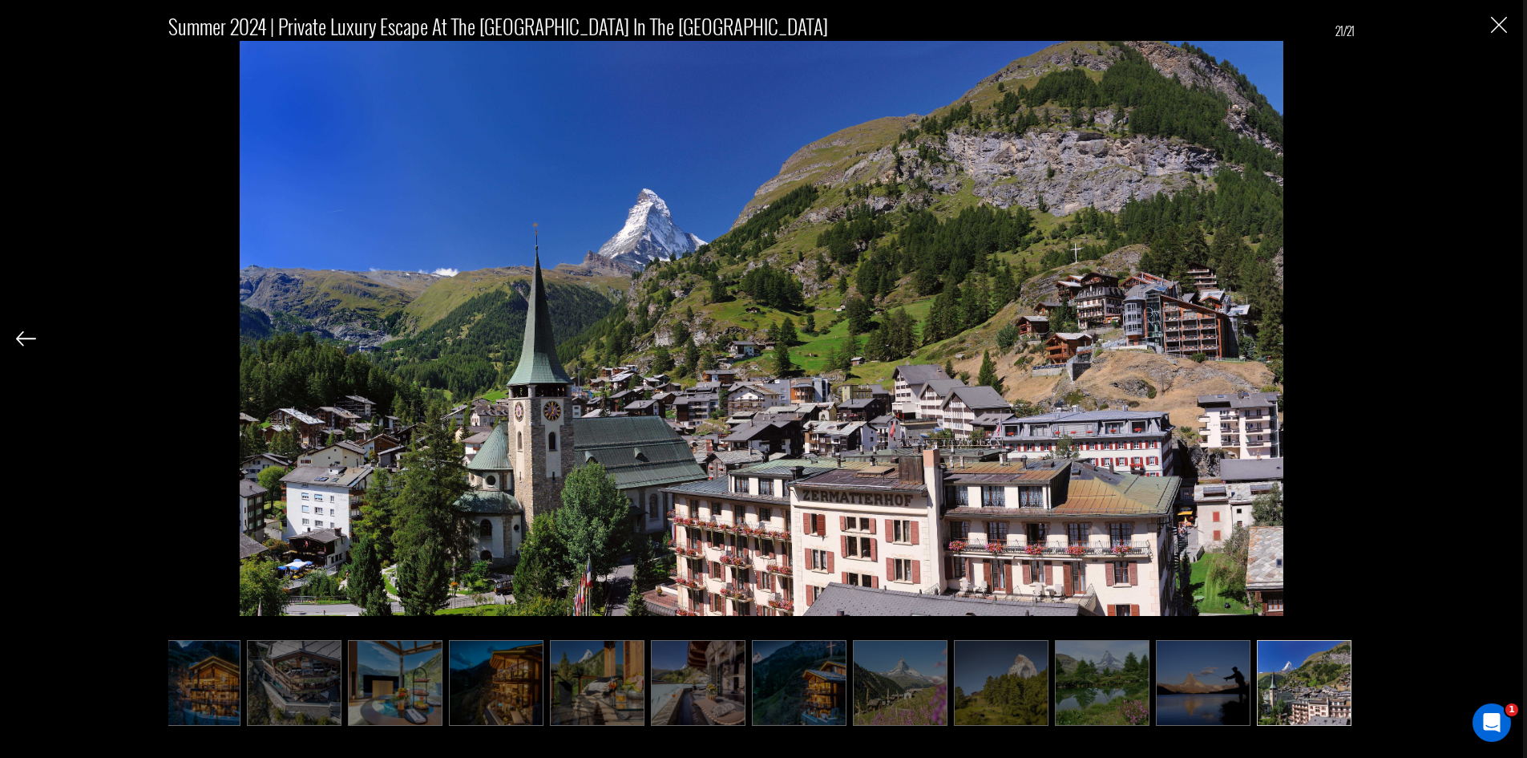
click at [34, 338] on img at bounding box center [26, 338] width 20 height 14
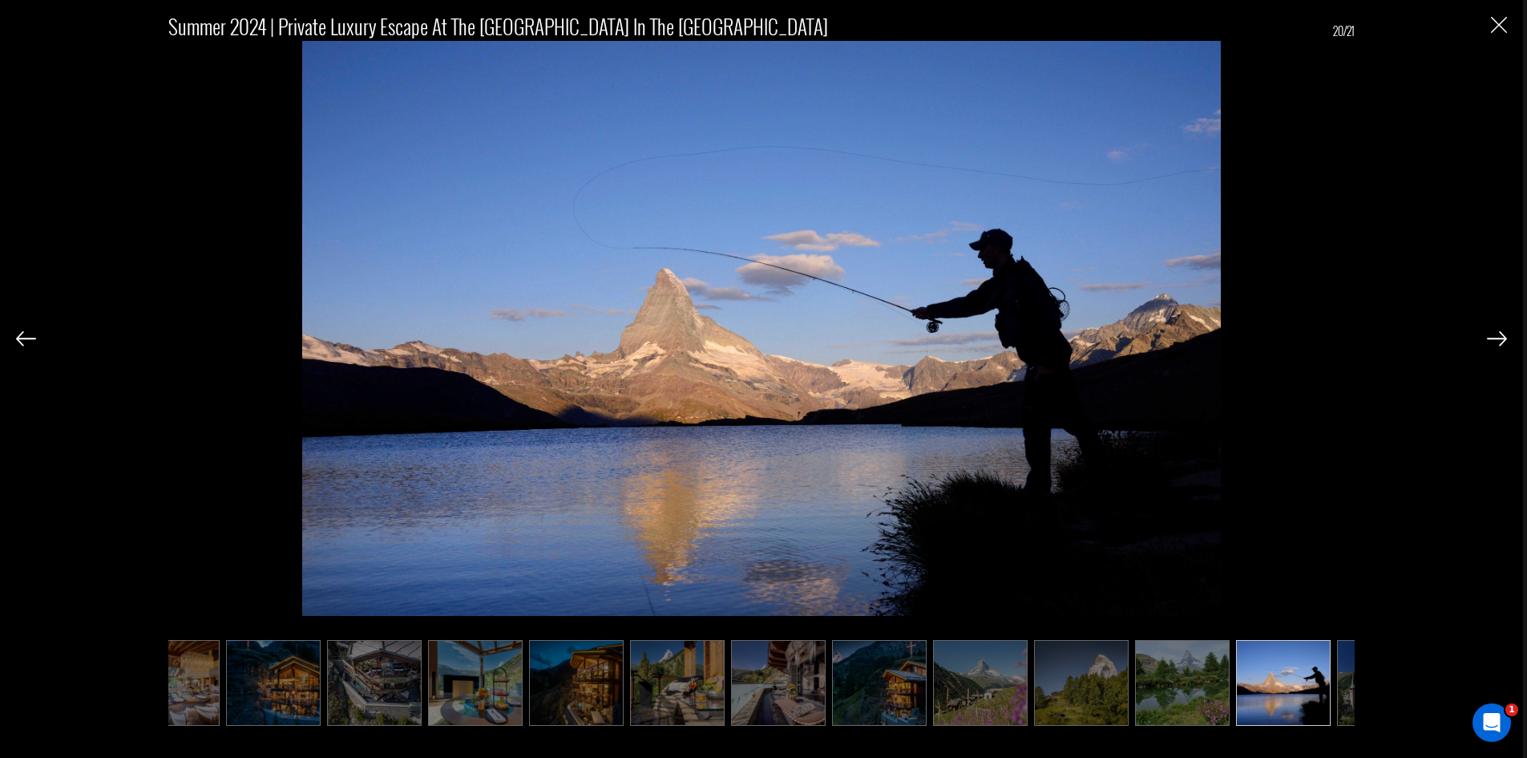
click at [34, 338] on img at bounding box center [26, 338] width 20 height 14
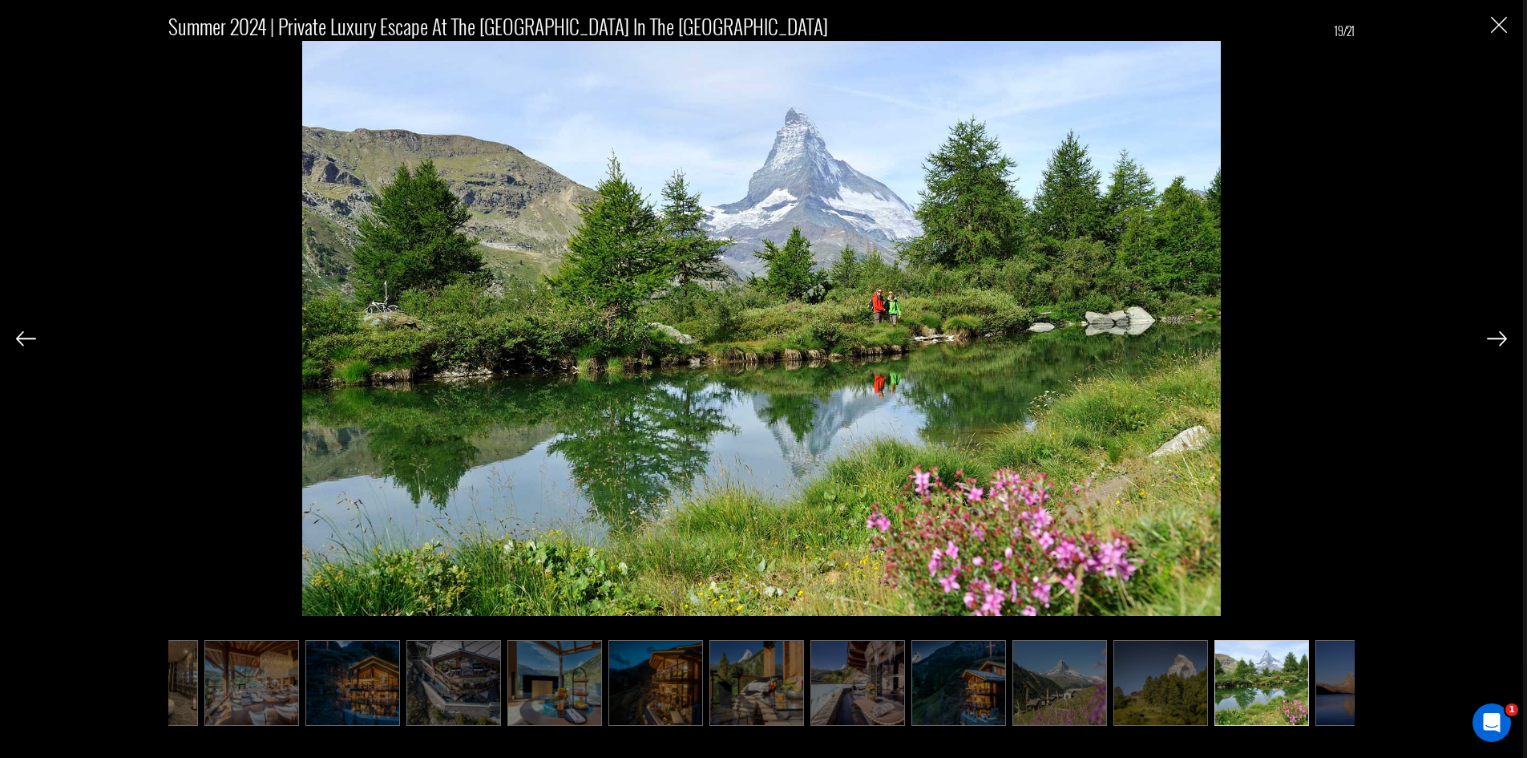
scroll to position [0, 775]
click at [1486, 341] on div "Summer 2024 | Private Luxury Escape at the Premier Chalet in the [GEOGRAPHIC_DA…" at bounding box center [761, 360] width 1491 height 720
click at [1495, 340] on img at bounding box center [1497, 338] width 20 height 14
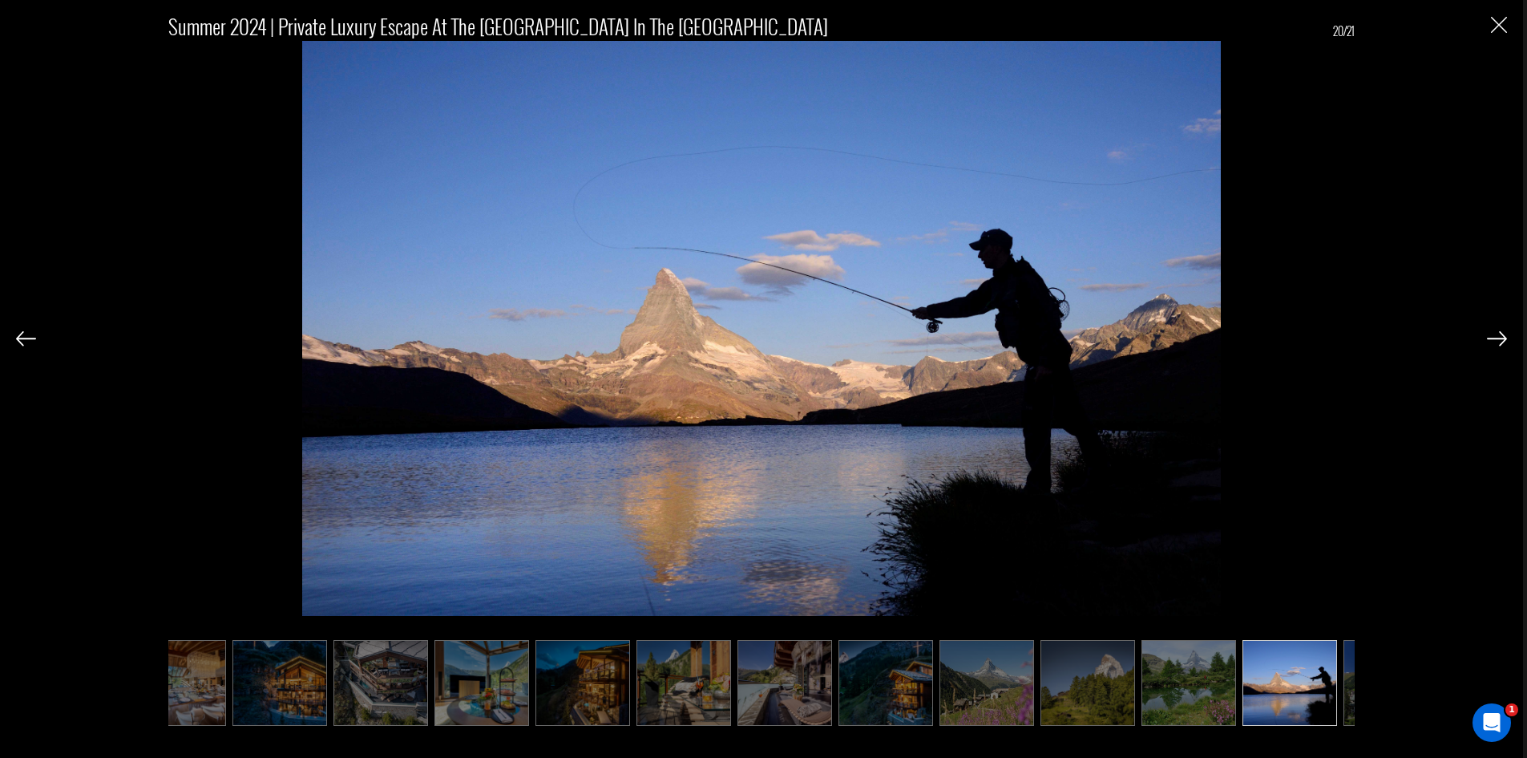
scroll to position [0, 855]
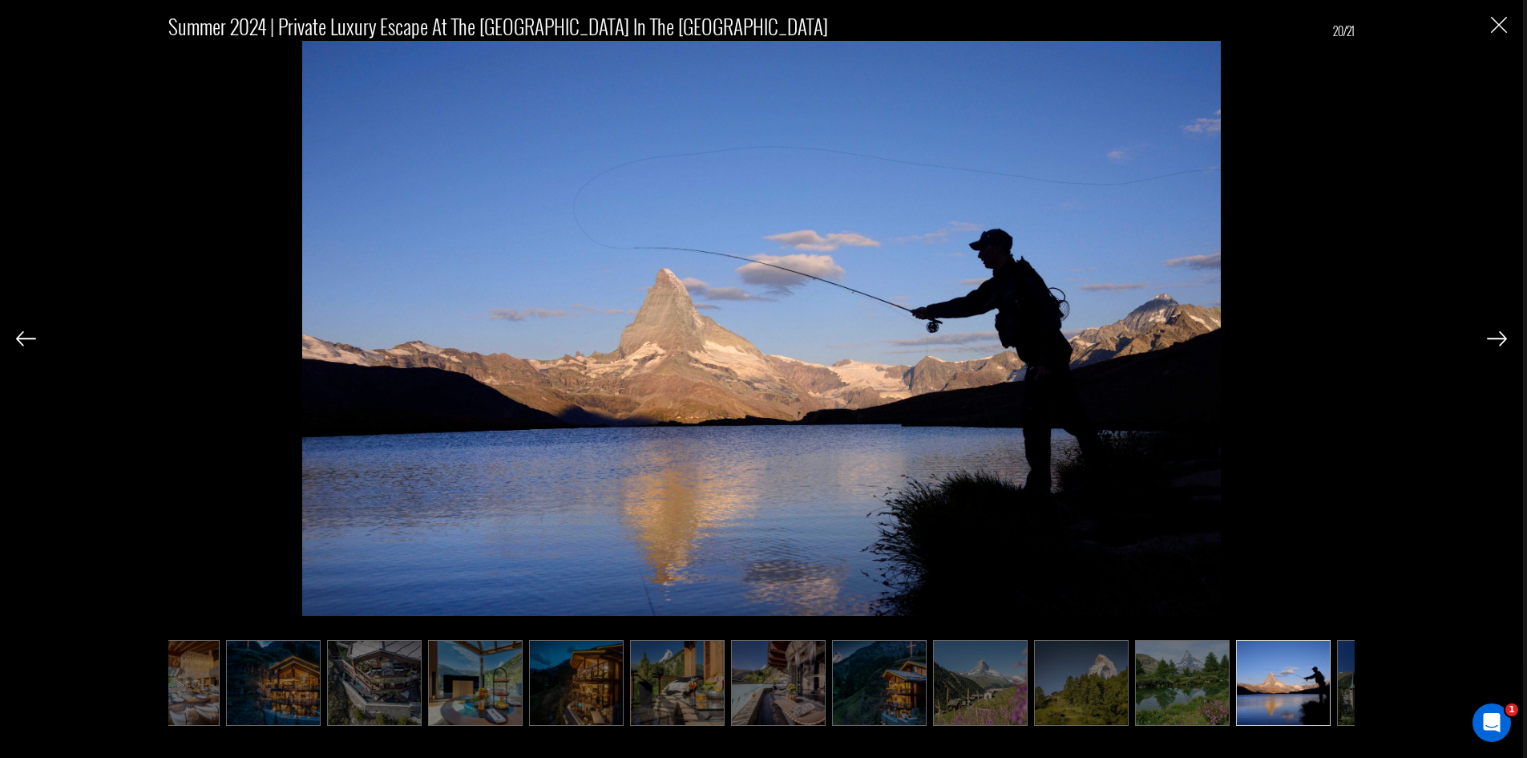
click at [26, 340] on img at bounding box center [26, 338] width 20 height 14
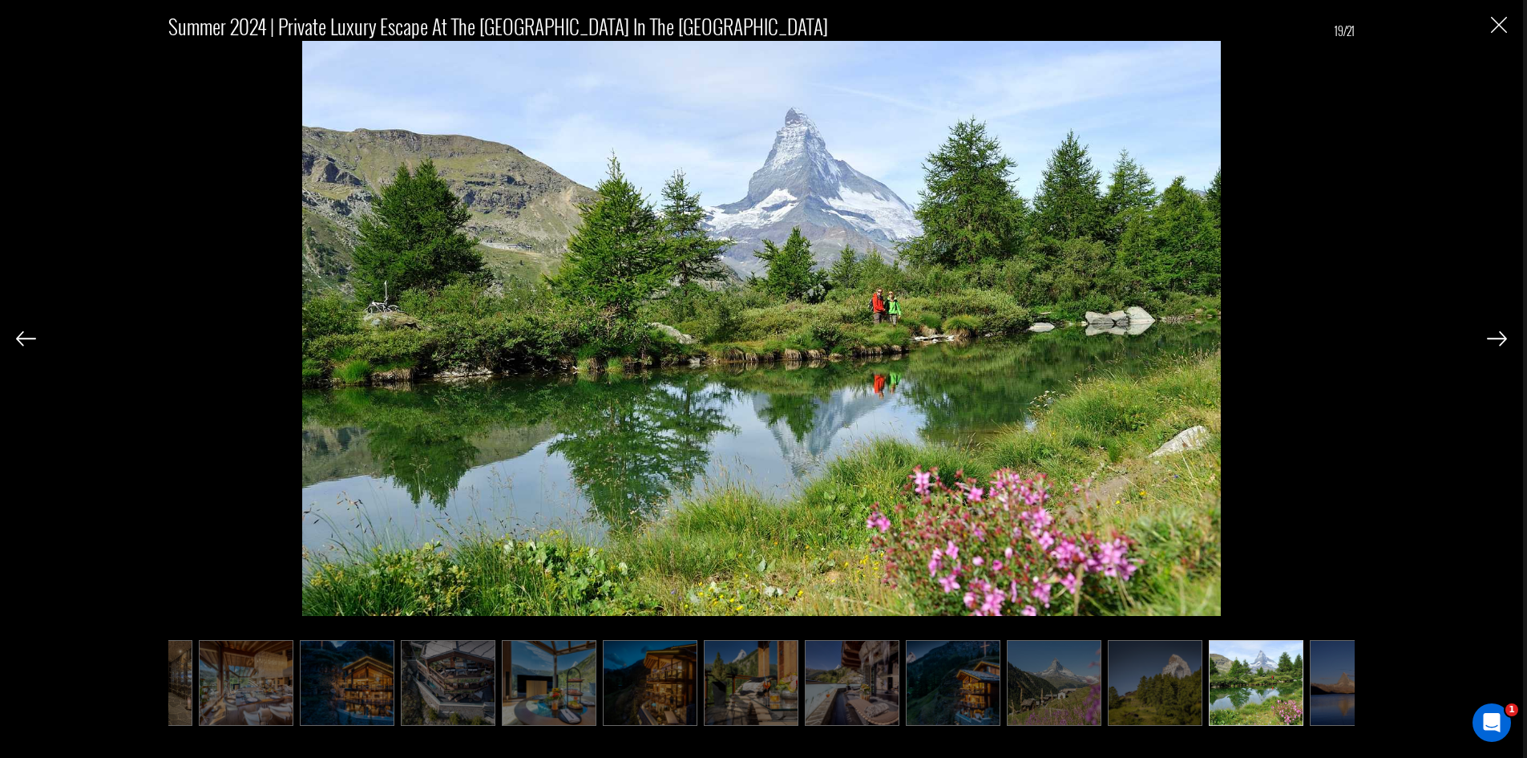
scroll to position [0, 775]
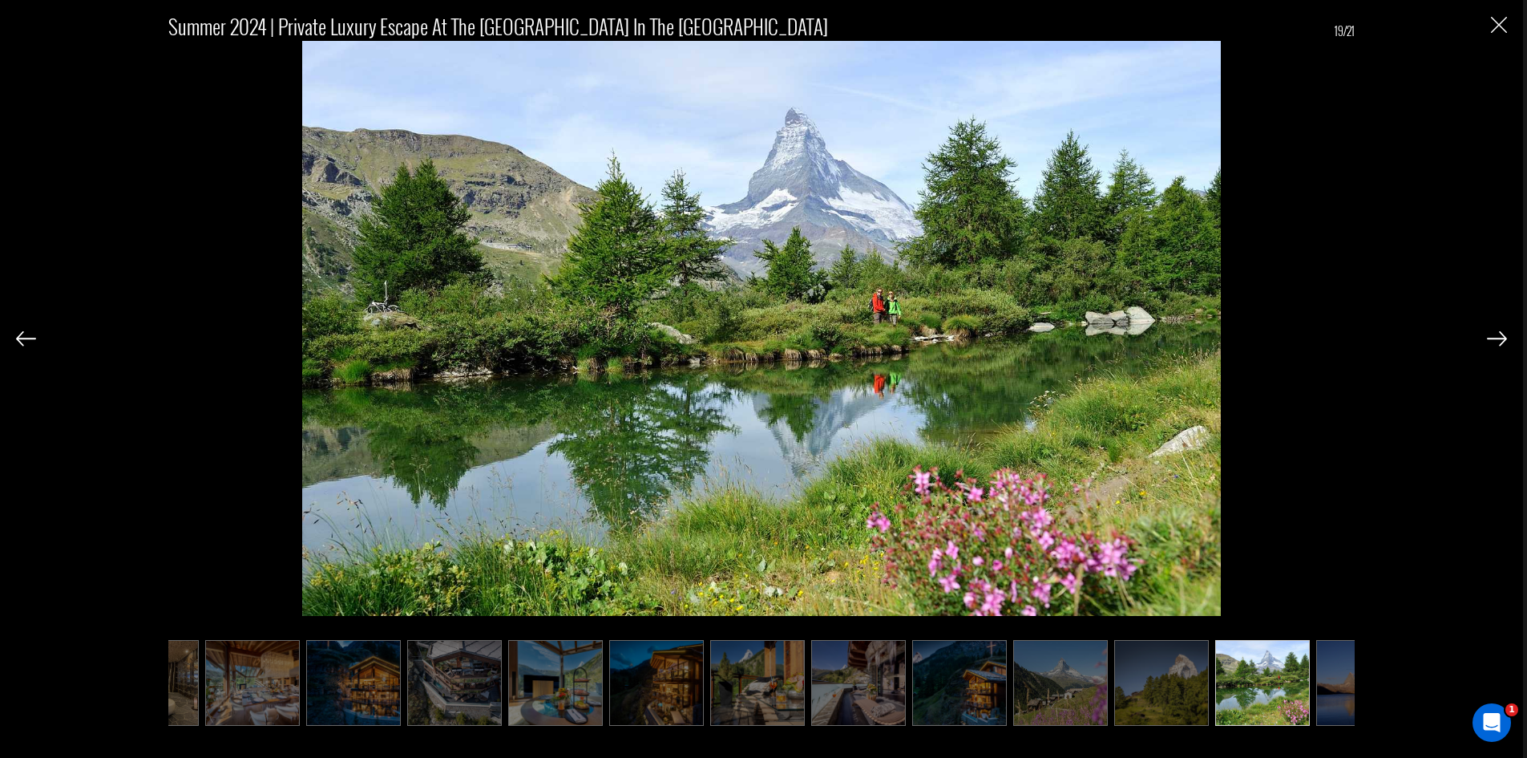
click at [1491, 338] on img at bounding box center [1497, 338] width 20 height 14
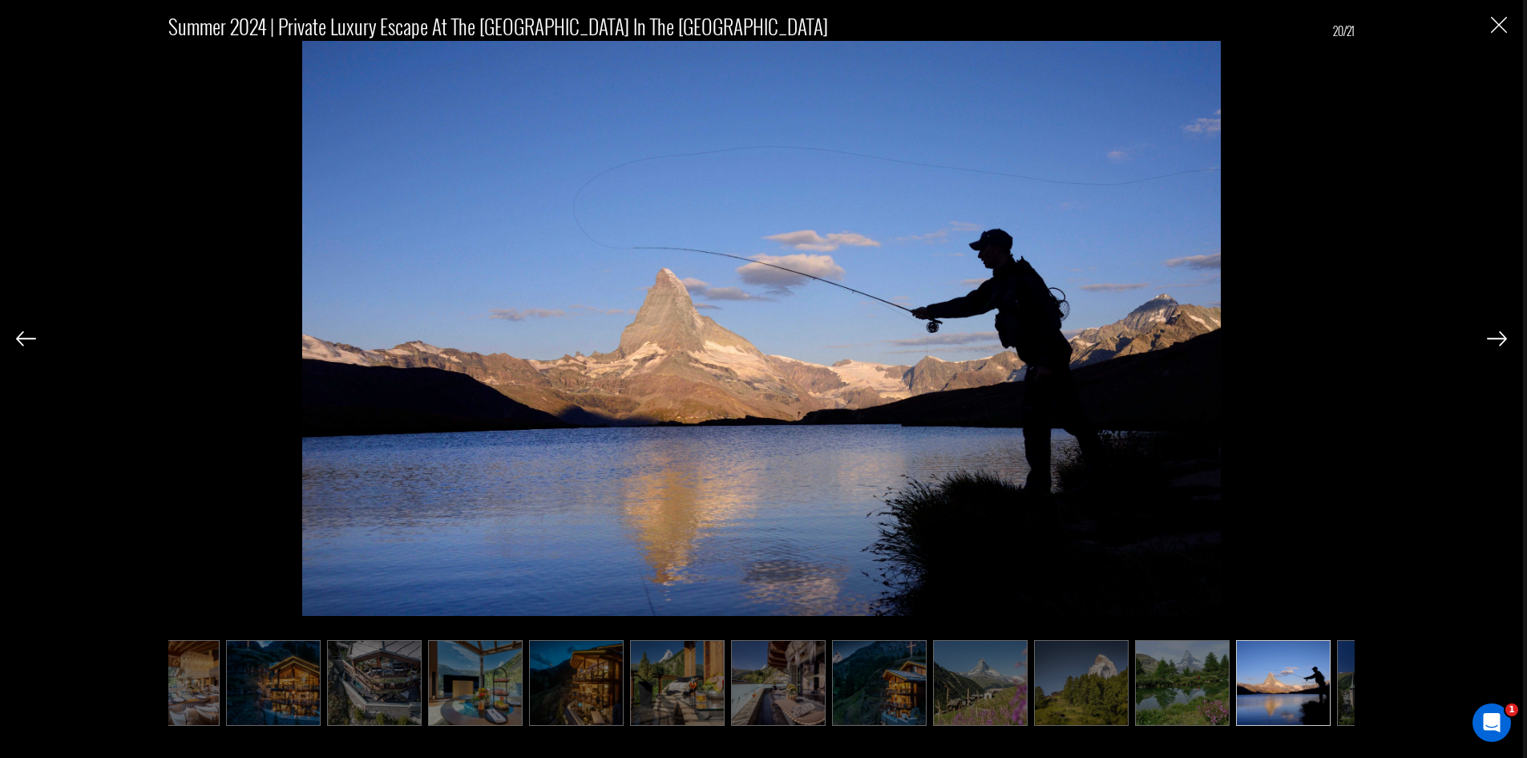
click at [1495, 338] on img at bounding box center [1497, 338] width 20 height 14
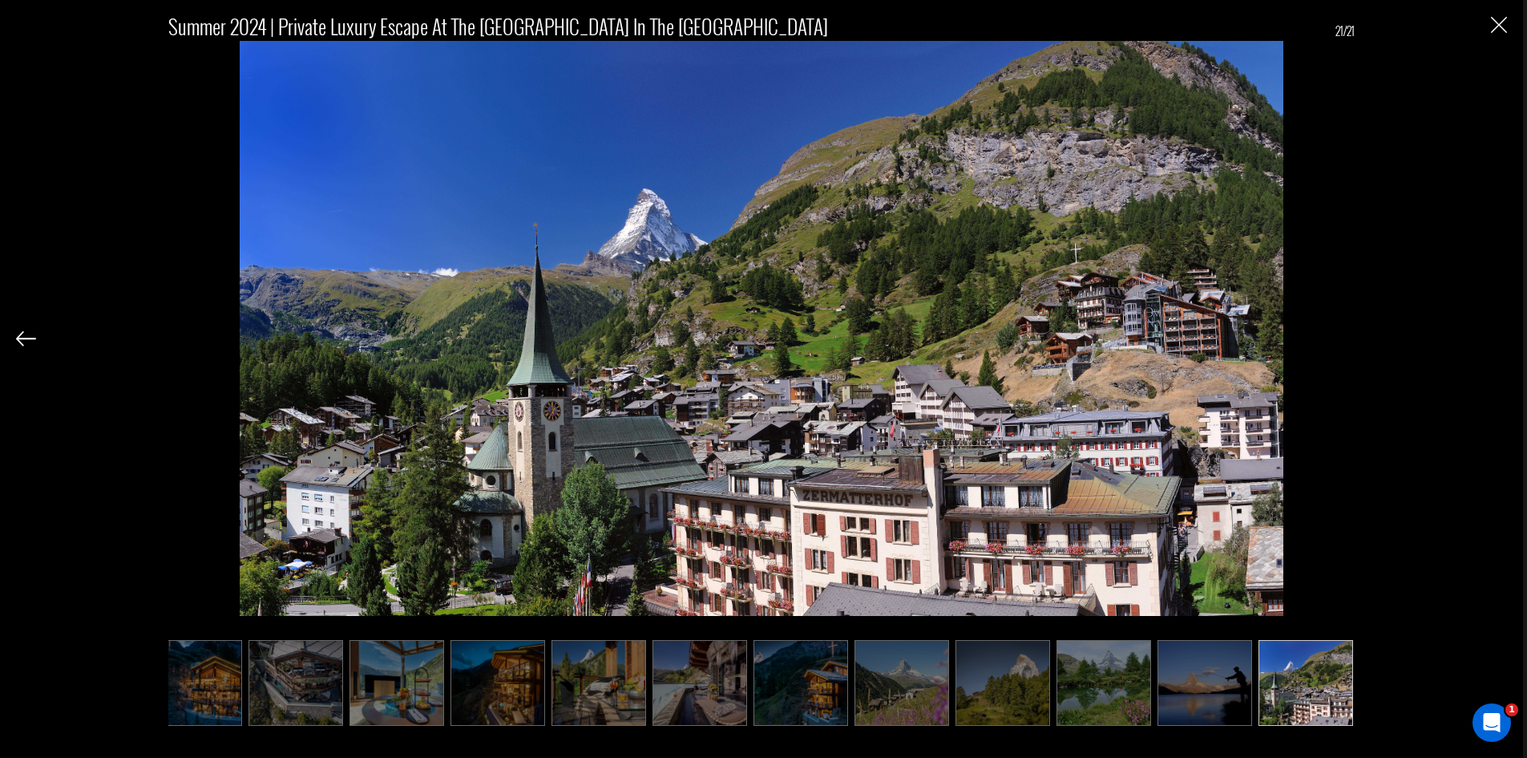
scroll to position [0, 935]
click at [1502, 23] on img "Close" at bounding box center [1499, 25] width 16 height 16
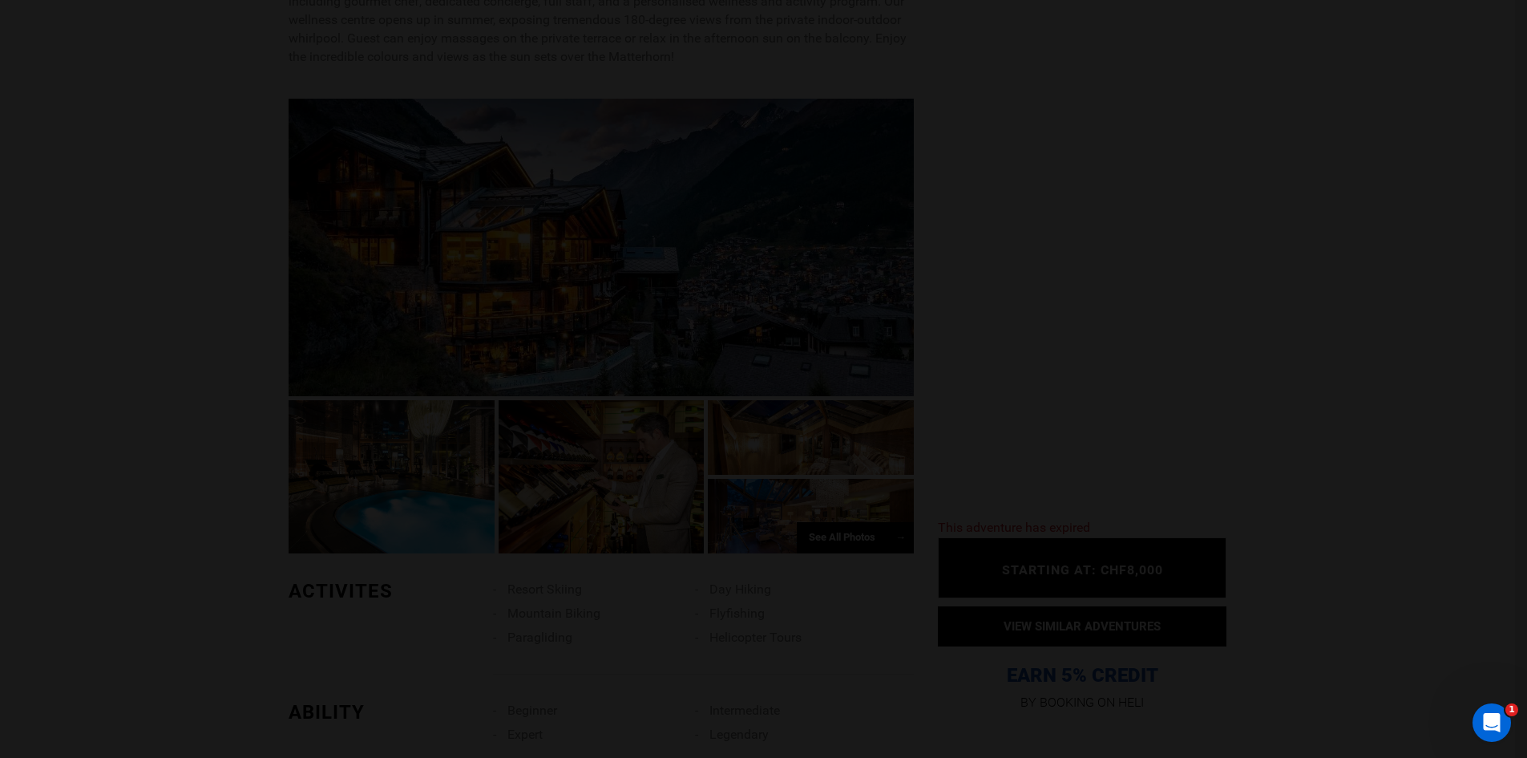
scroll to position [0, 0]
